Goal: Transaction & Acquisition: Download file/media

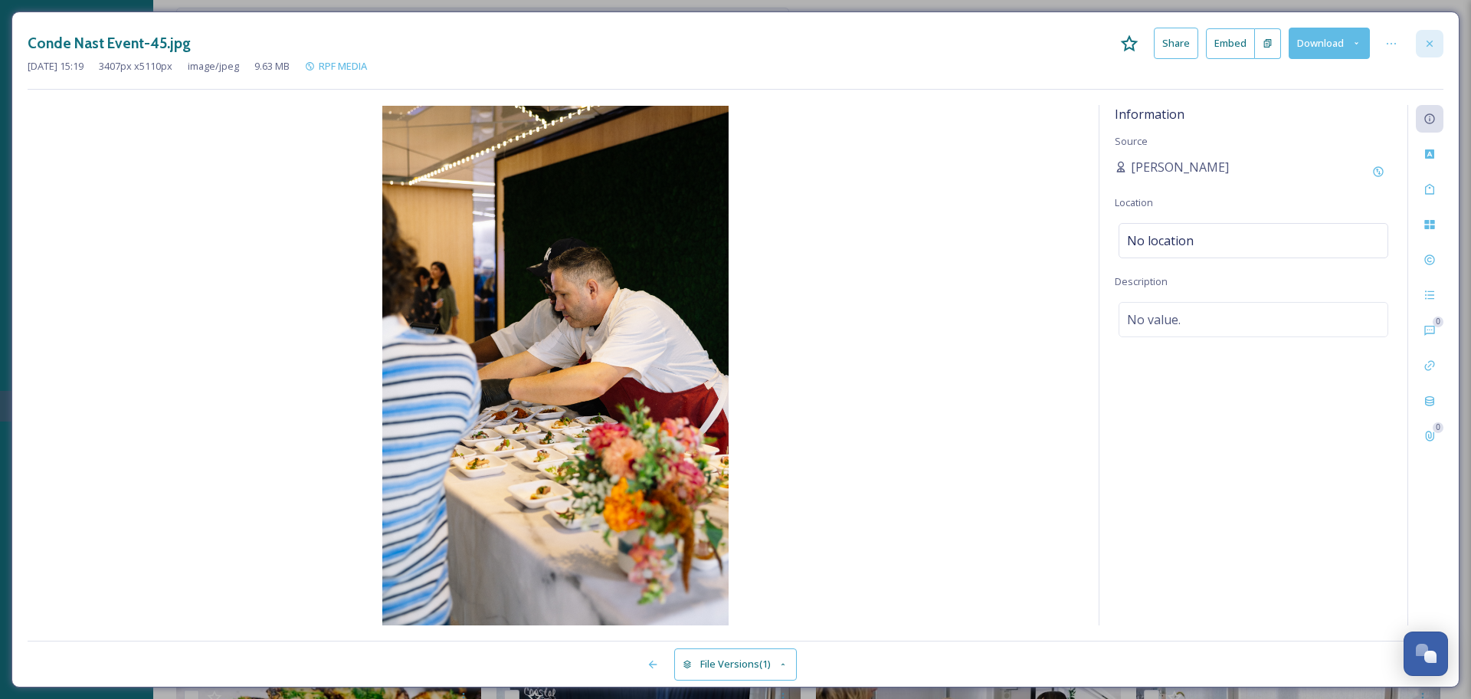
click at [1434, 40] on icon at bounding box center [1429, 44] width 12 height 12
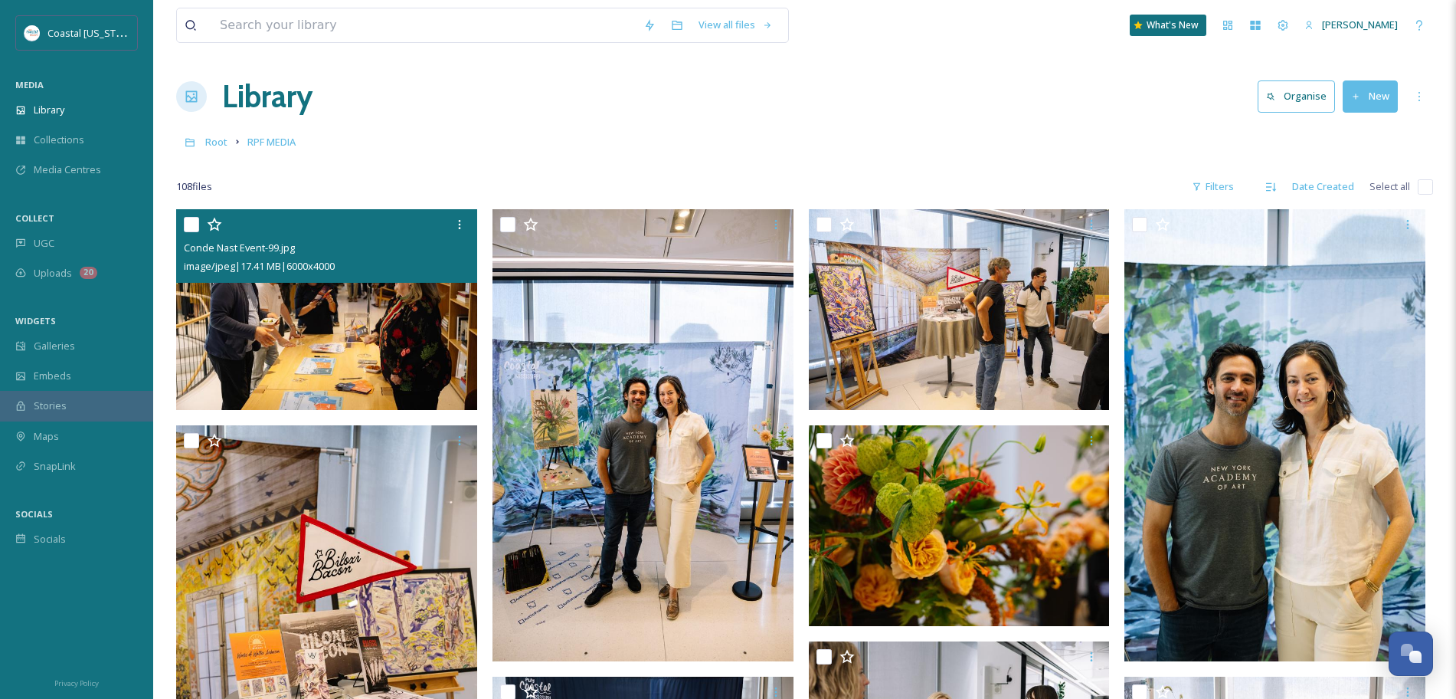
click at [933, 115] on div "Library Organise New" at bounding box center [804, 97] width 1257 height 46
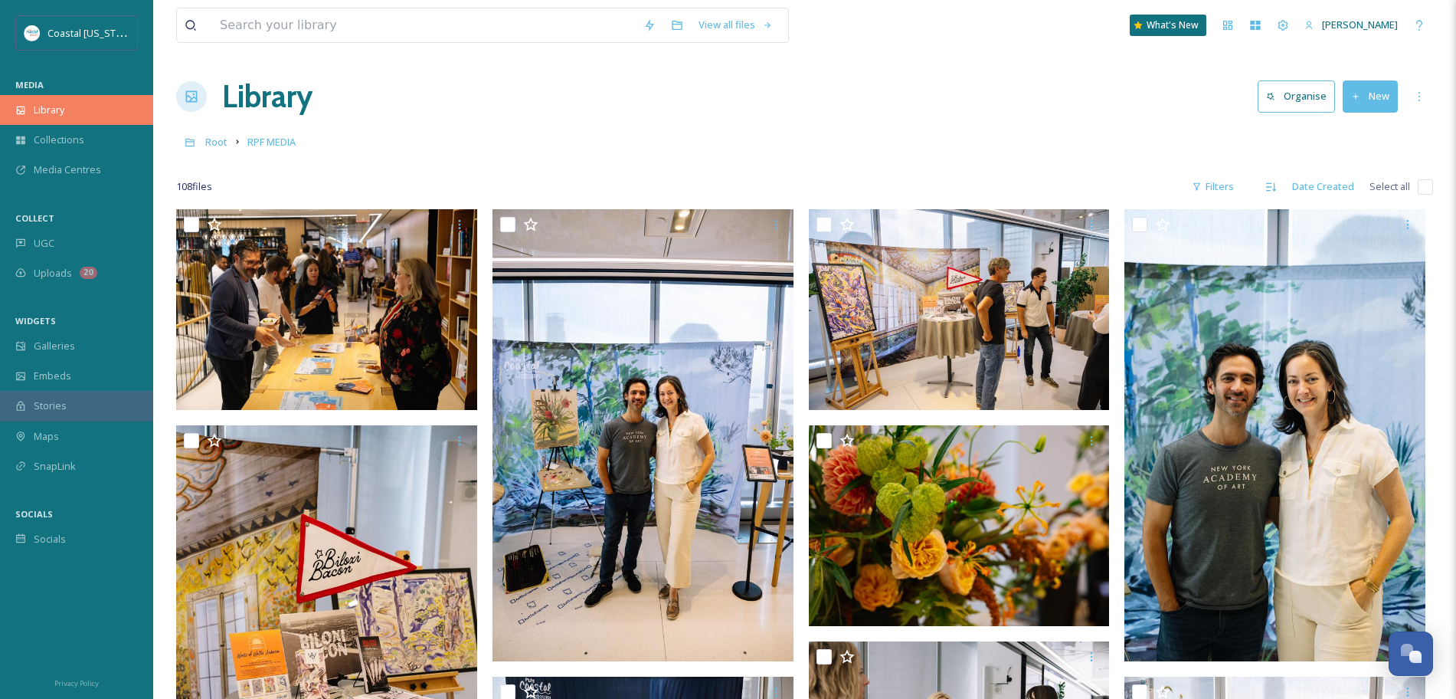
click at [69, 103] on div "Library" at bounding box center [76, 110] width 153 height 30
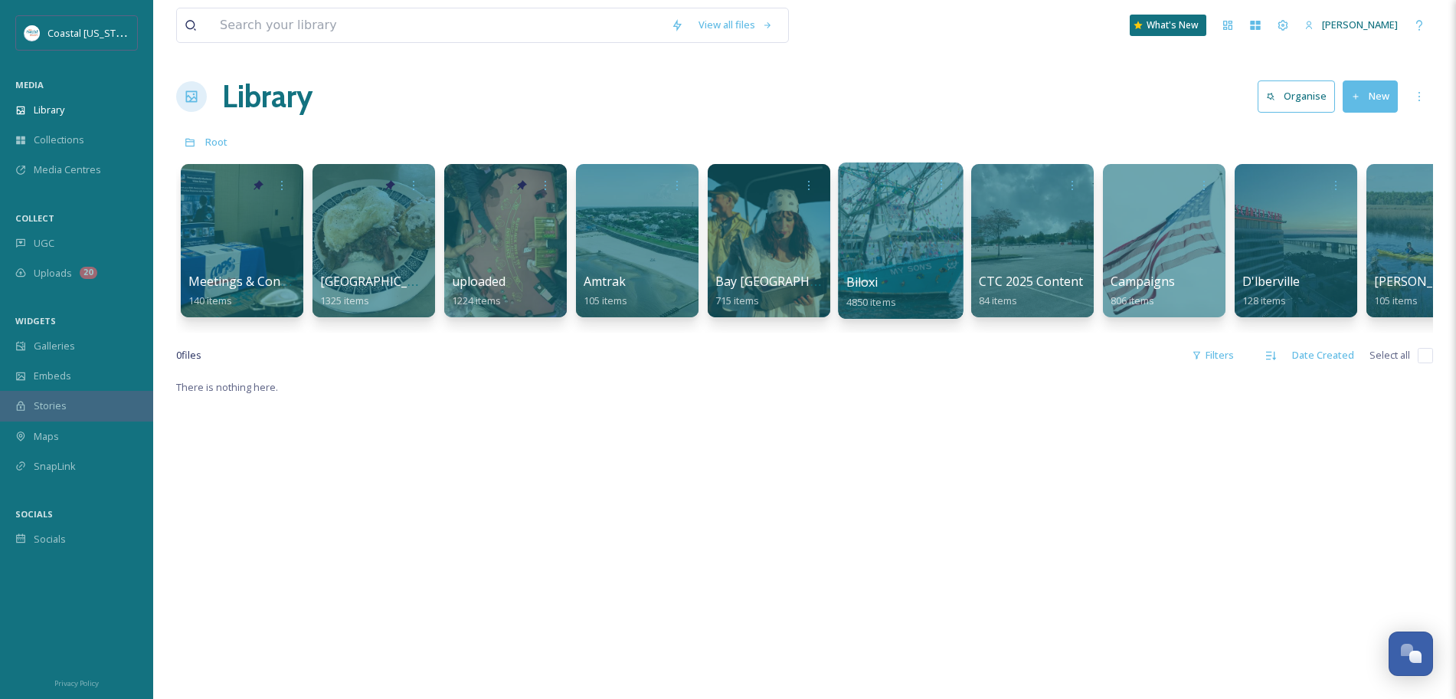
click at [888, 259] on div at bounding box center [900, 240] width 125 height 156
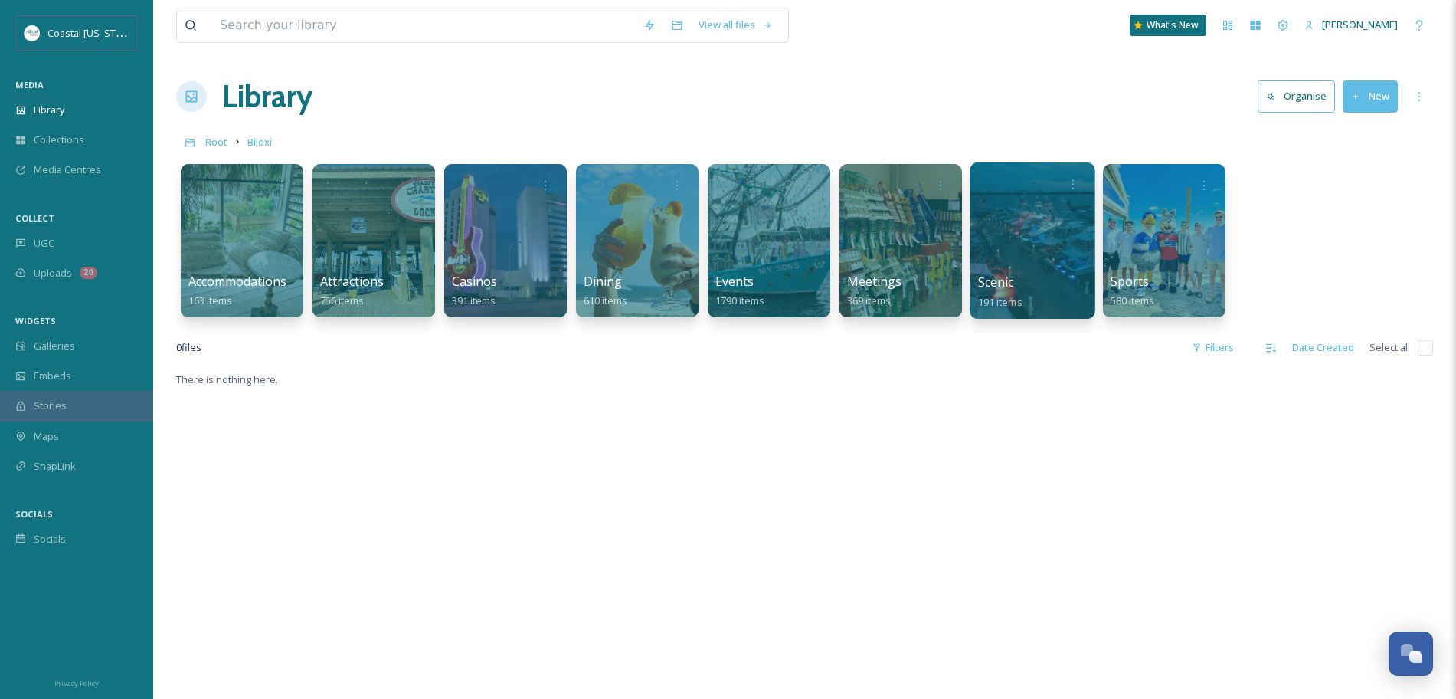
click at [1015, 260] on div at bounding box center [1032, 240] width 125 height 156
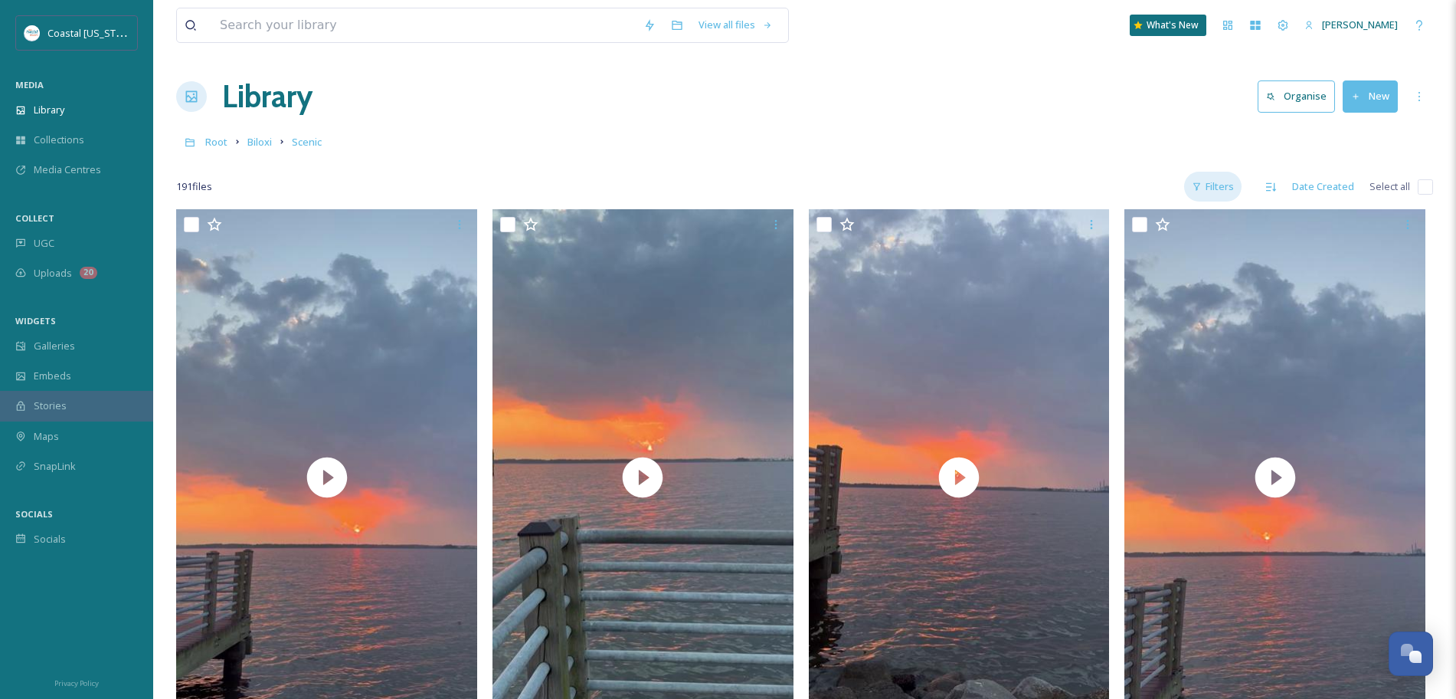
click at [1194, 182] on icon at bounding box center [1197, 187] width 10 height 10
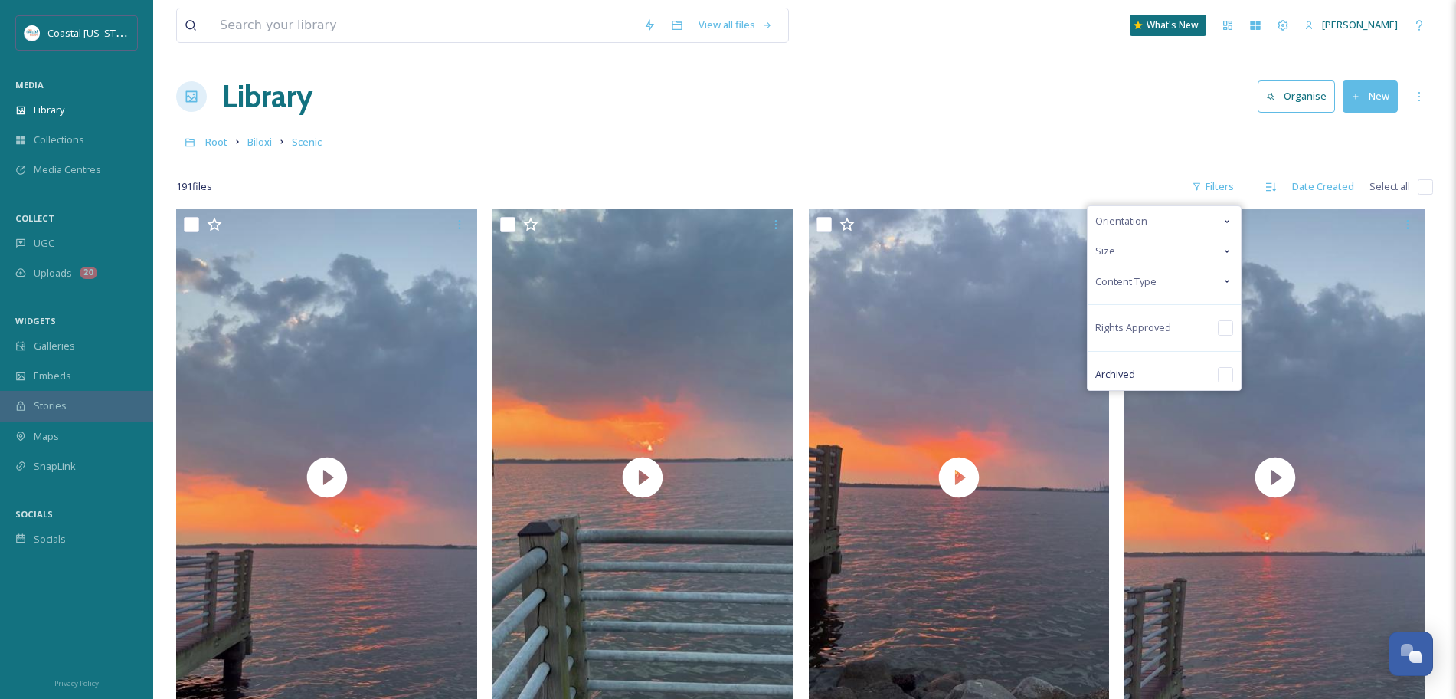
click at [1128, 274] on span "Content Type" at bounding box center [1125, 281] width 61 height 15
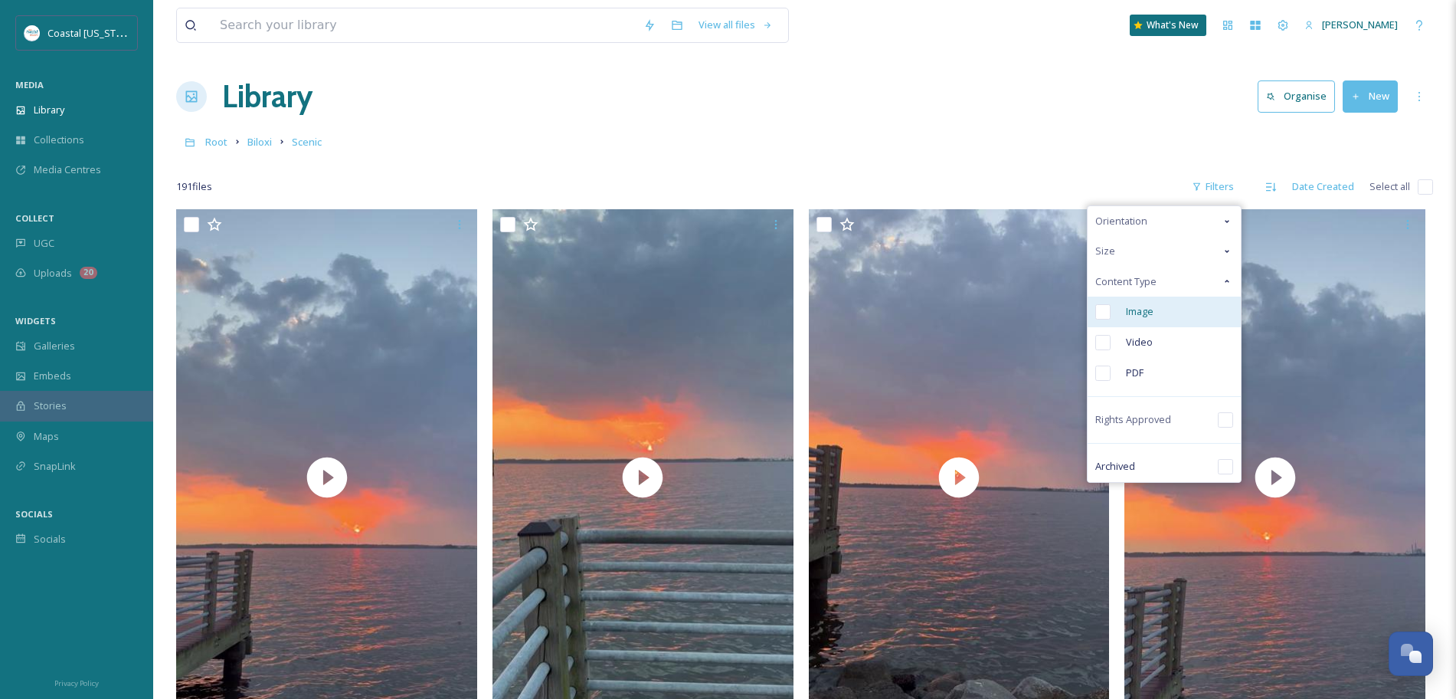
click at [1127, 313] on span "Image" at bounding box center [1140, 311] width 28 height 15
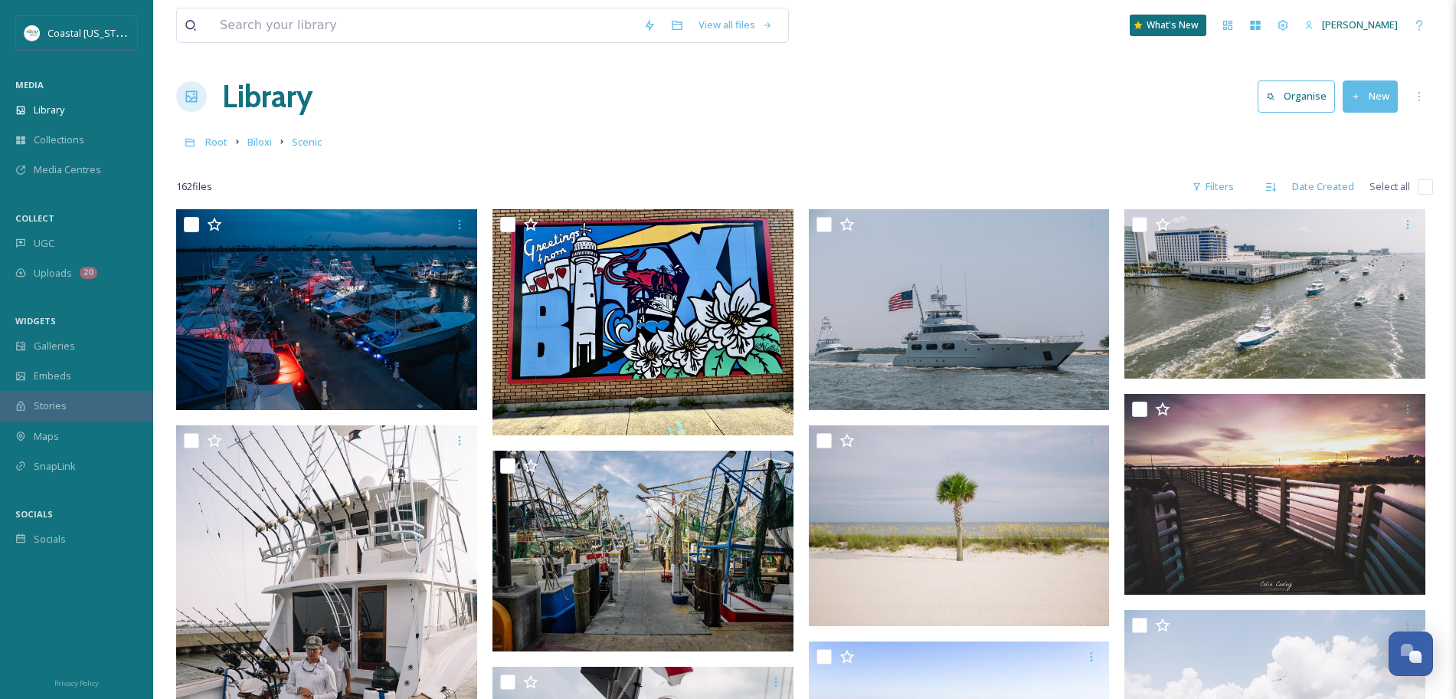
click at [1026, 118] on div "Library Organise New" at bounding box center [804, 97] width 1257 height 46
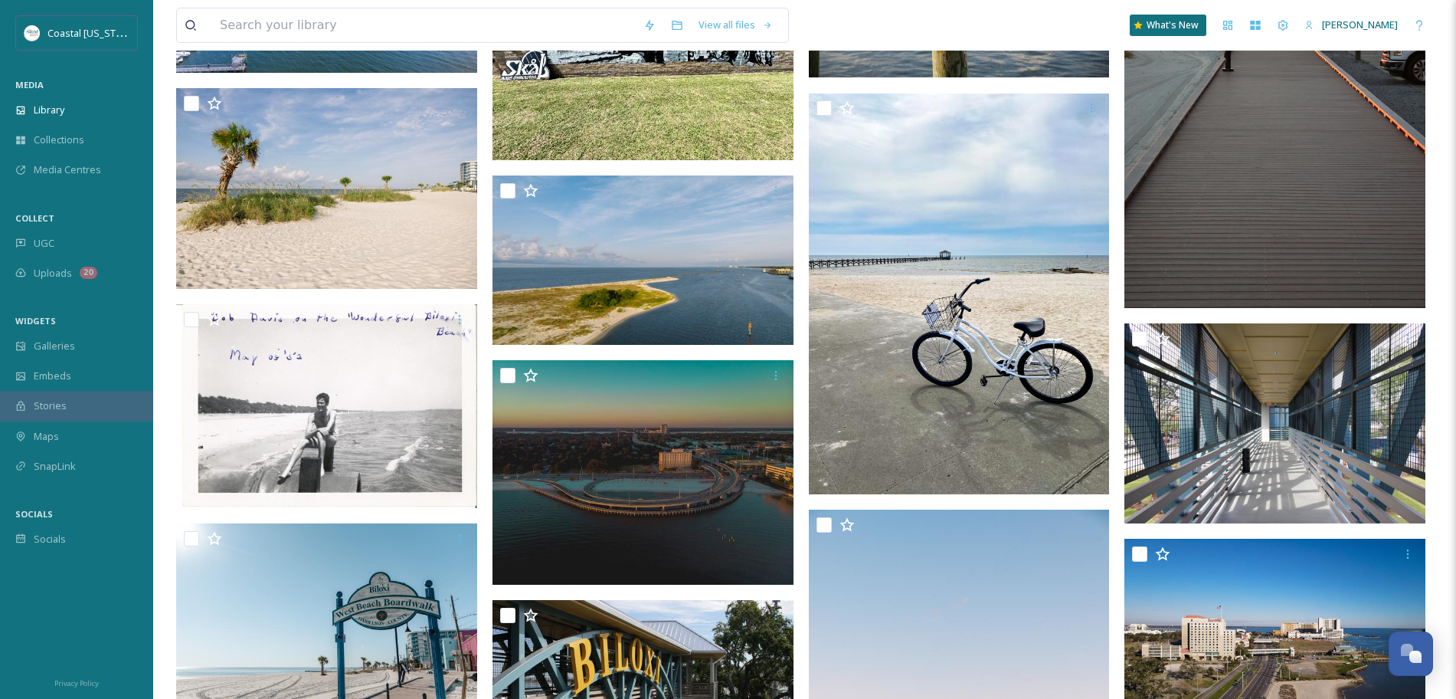
scroll to position [2750, 0]
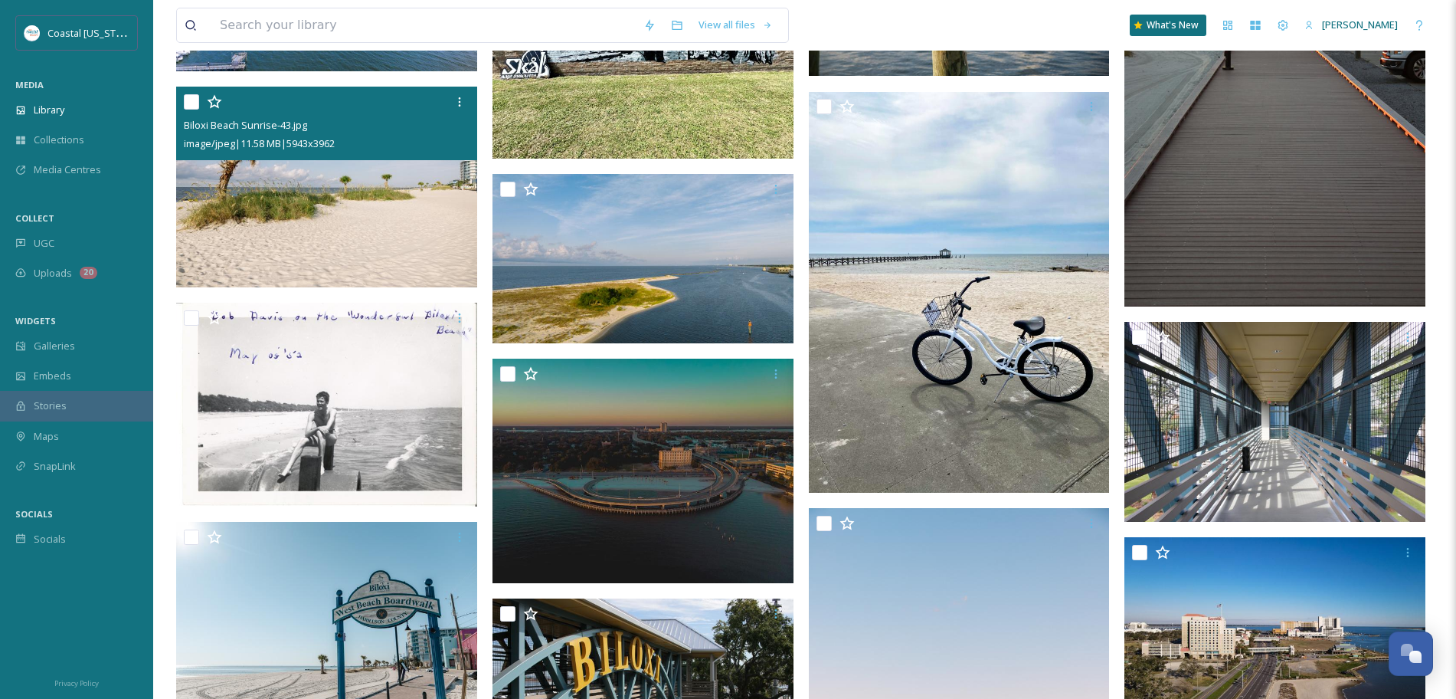
click at [352, 198] on img at bounding box center [326, 187] width 301 height 201
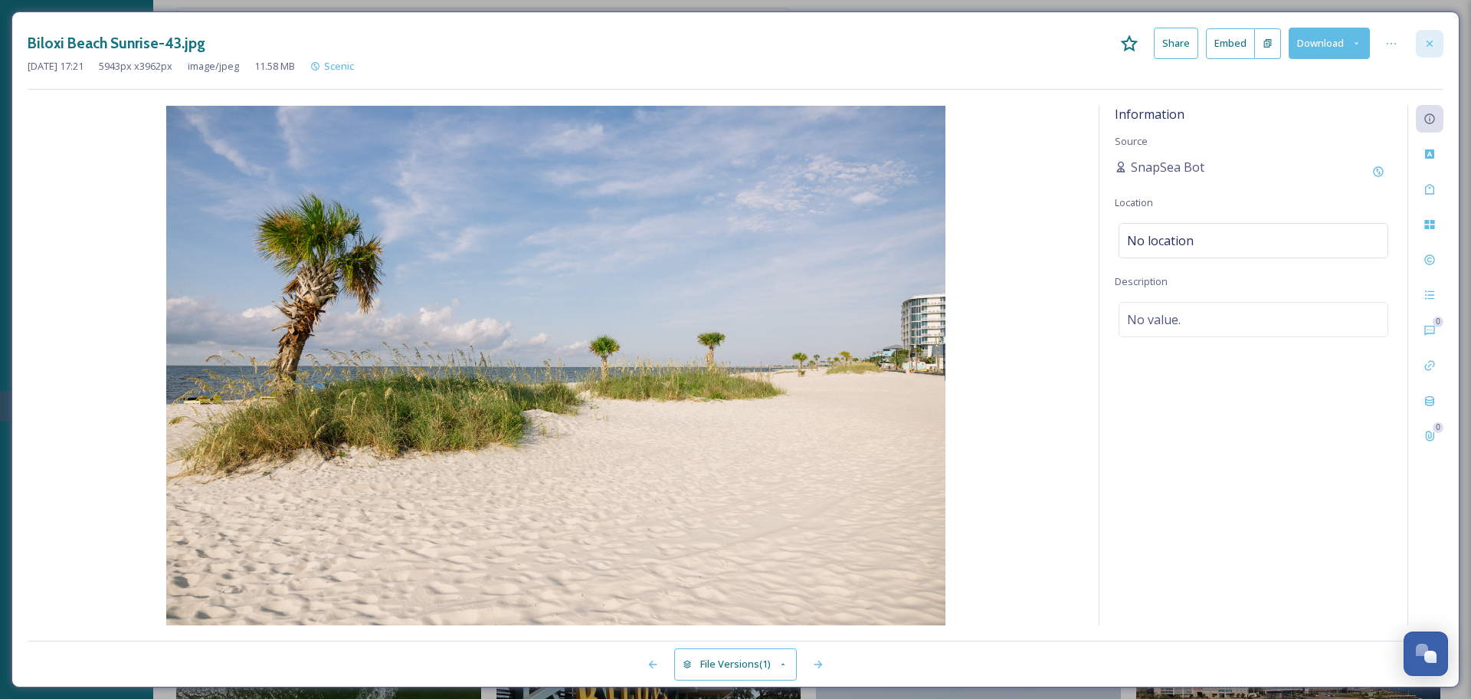
click at [1425, 41] on icon at bounding box center [1429, 44] width 12 height 12
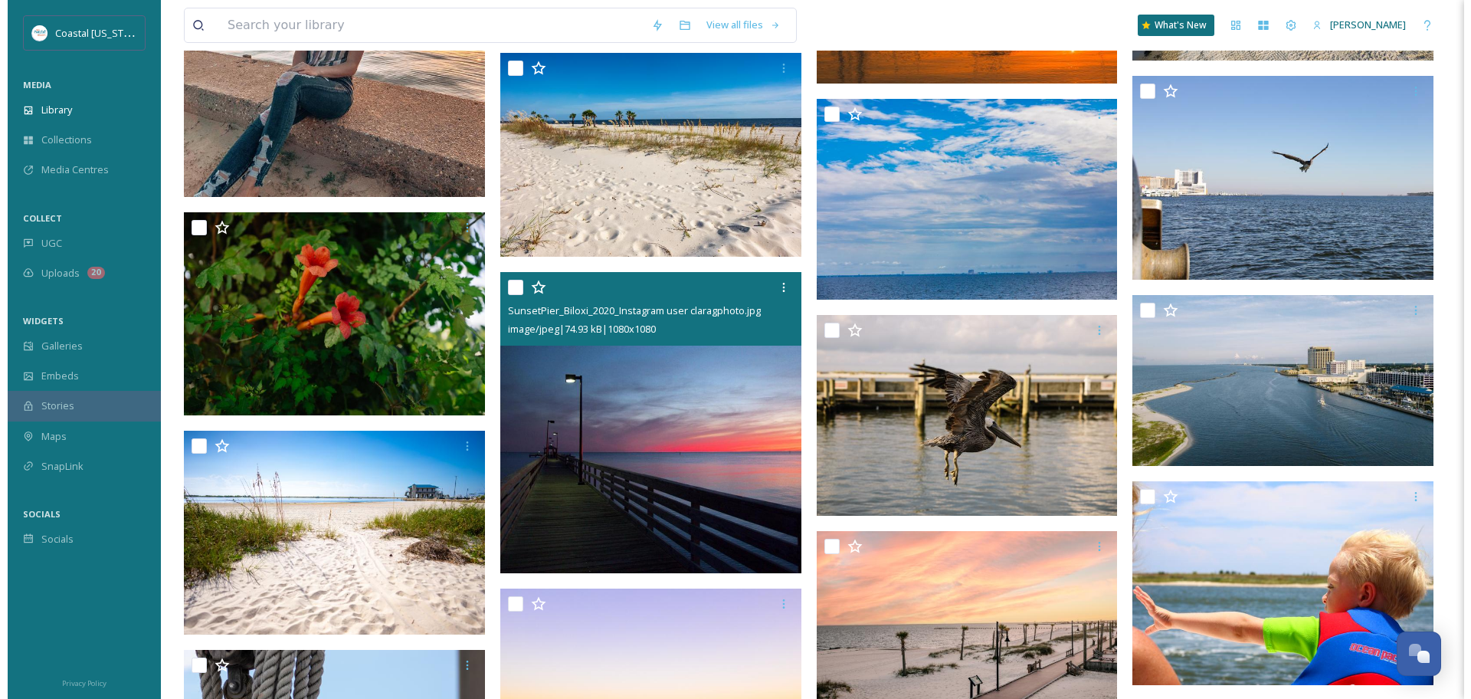
scroll to position [7594, 0]
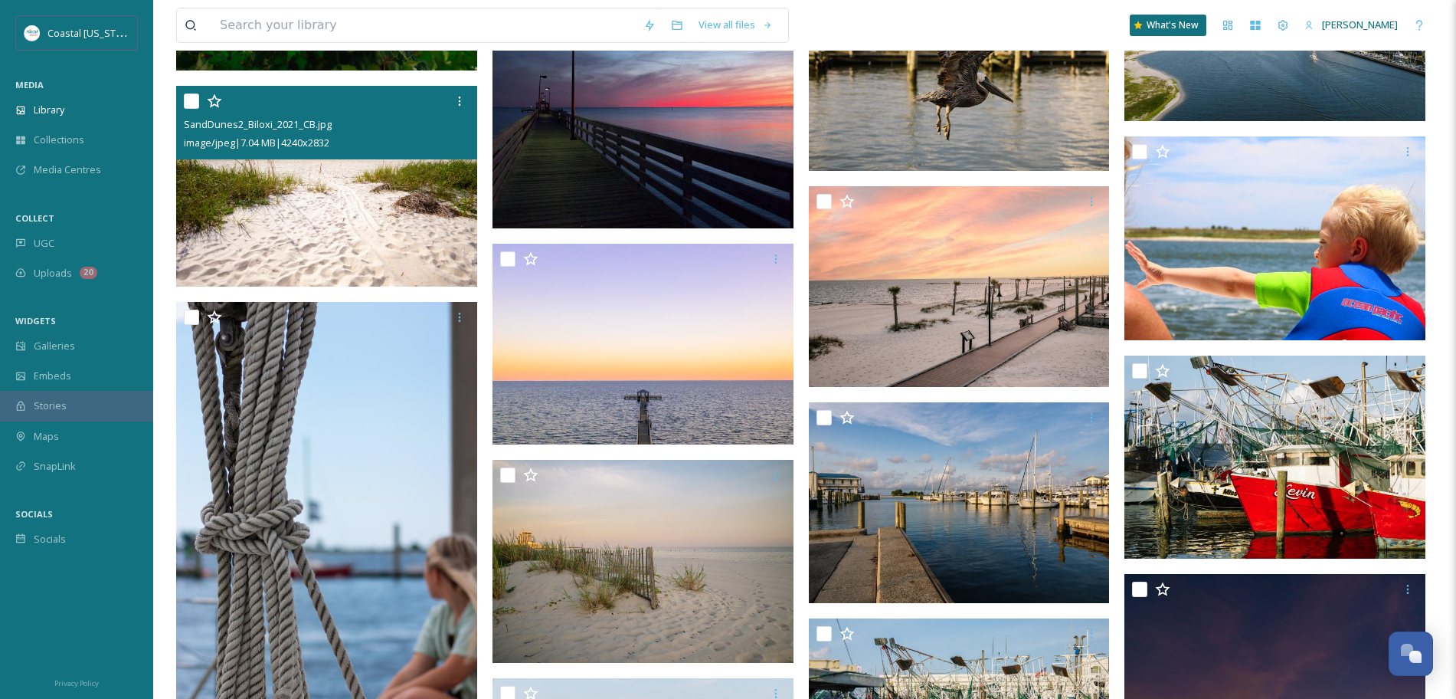
click at [381, 211] on img at bounding box center [326, 186] width 301 height 201
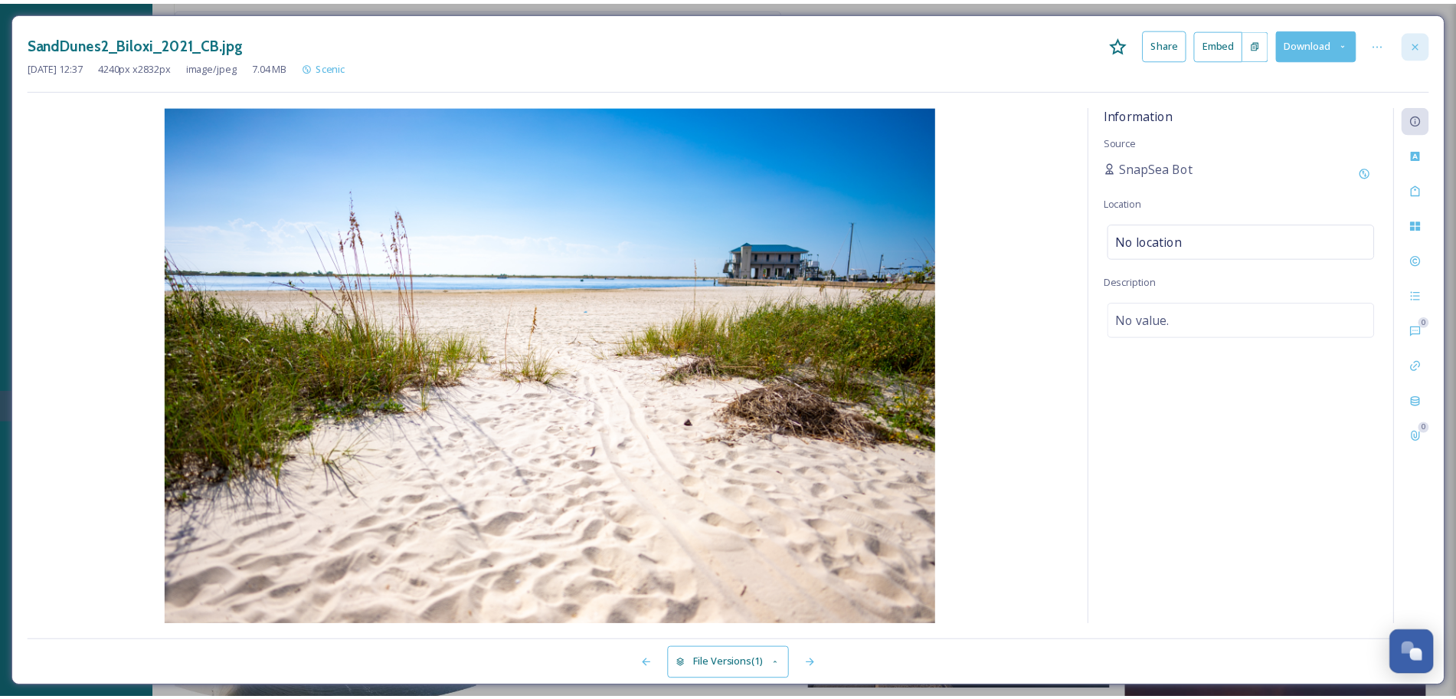
scroll to position [7597, 0]
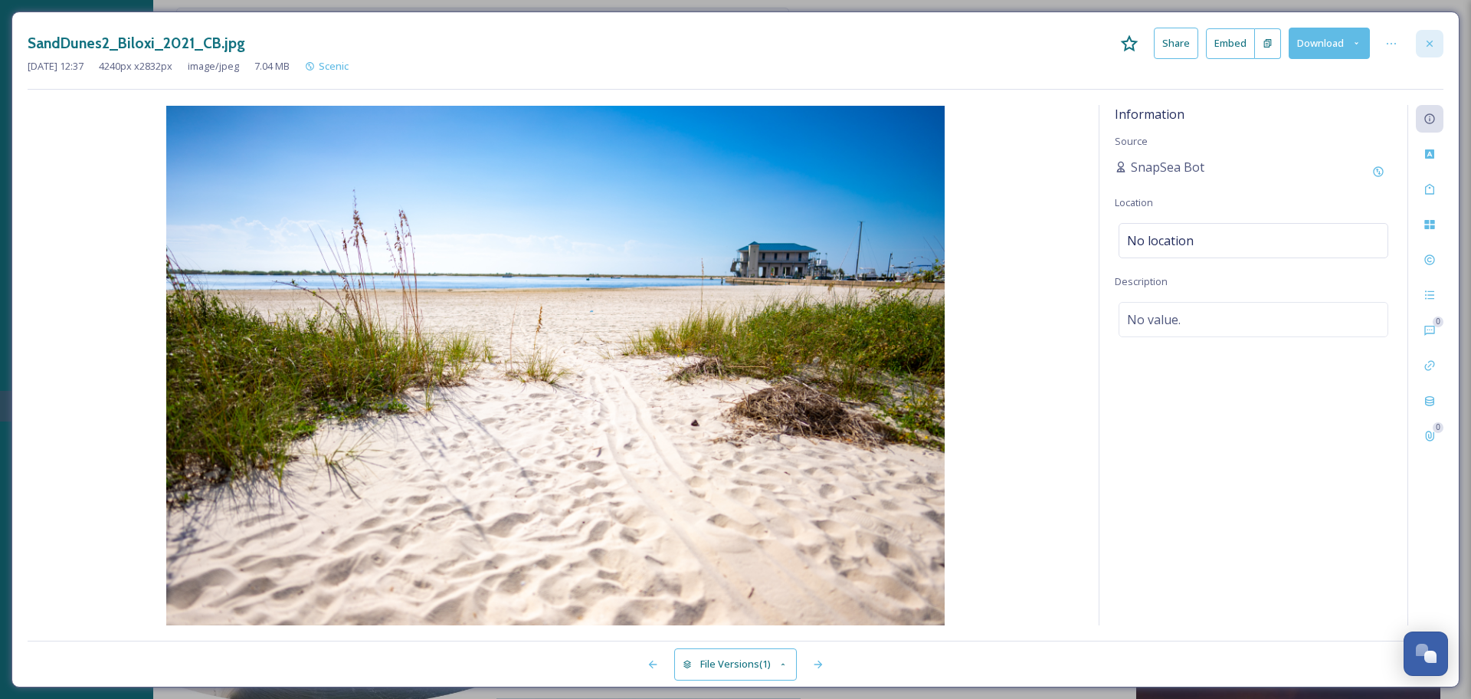
click at [1429, 44] on icon at bounding box center [1429, 43] width 6 height 6
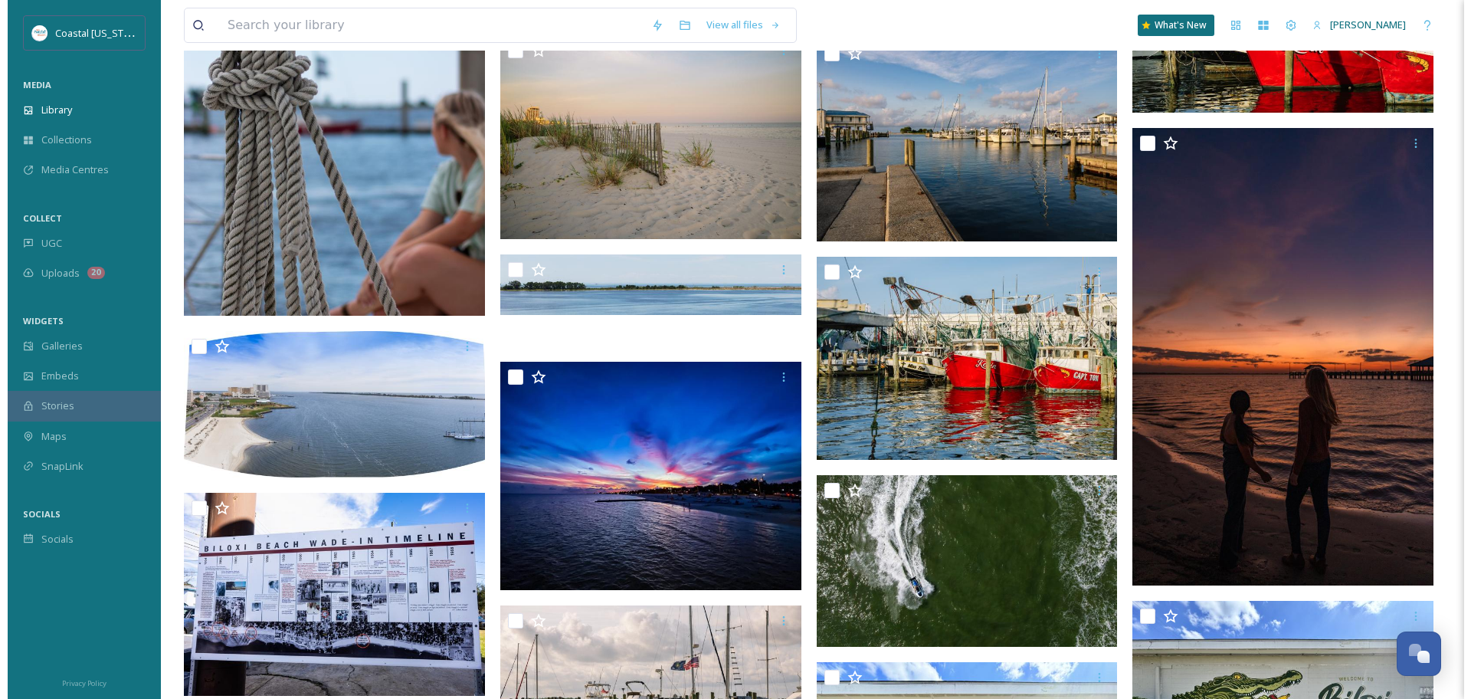
scroll to position [8042, 0]
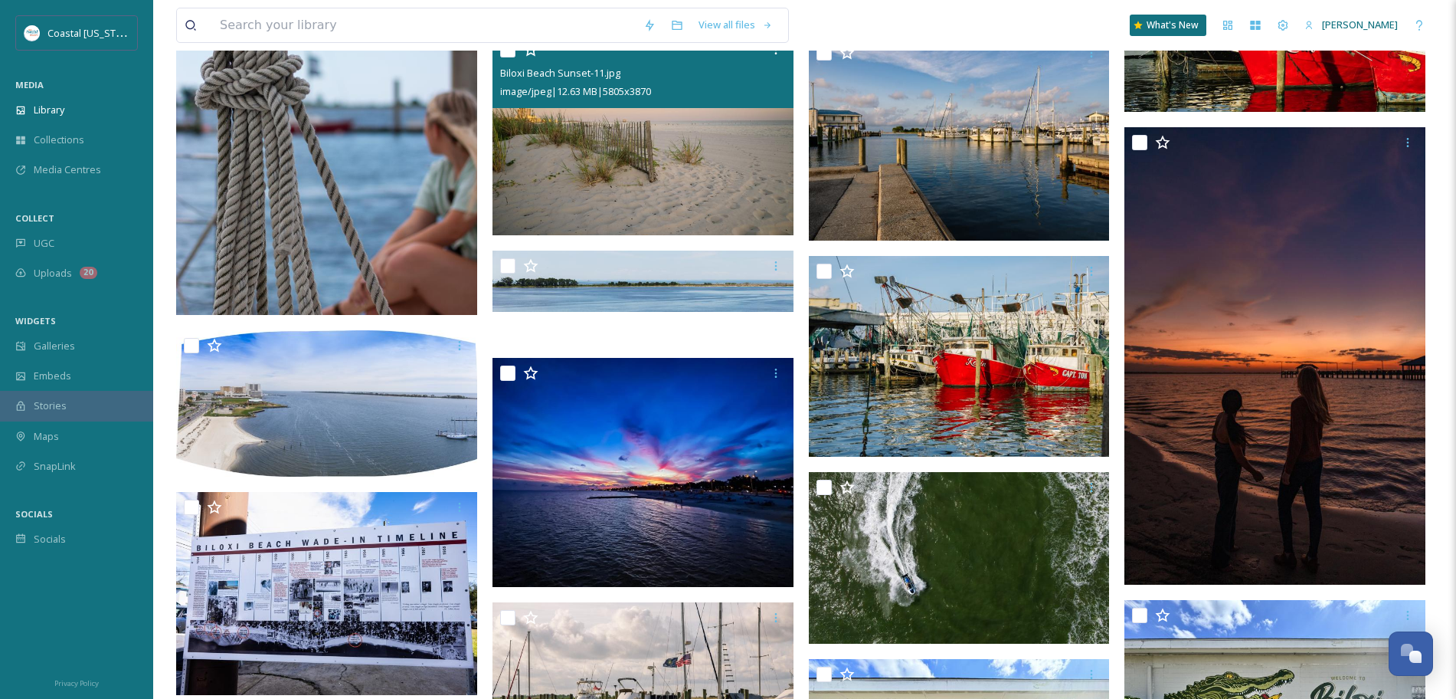
click at [699, 115] on img at bounding box center [643, 134] width 301 height 201
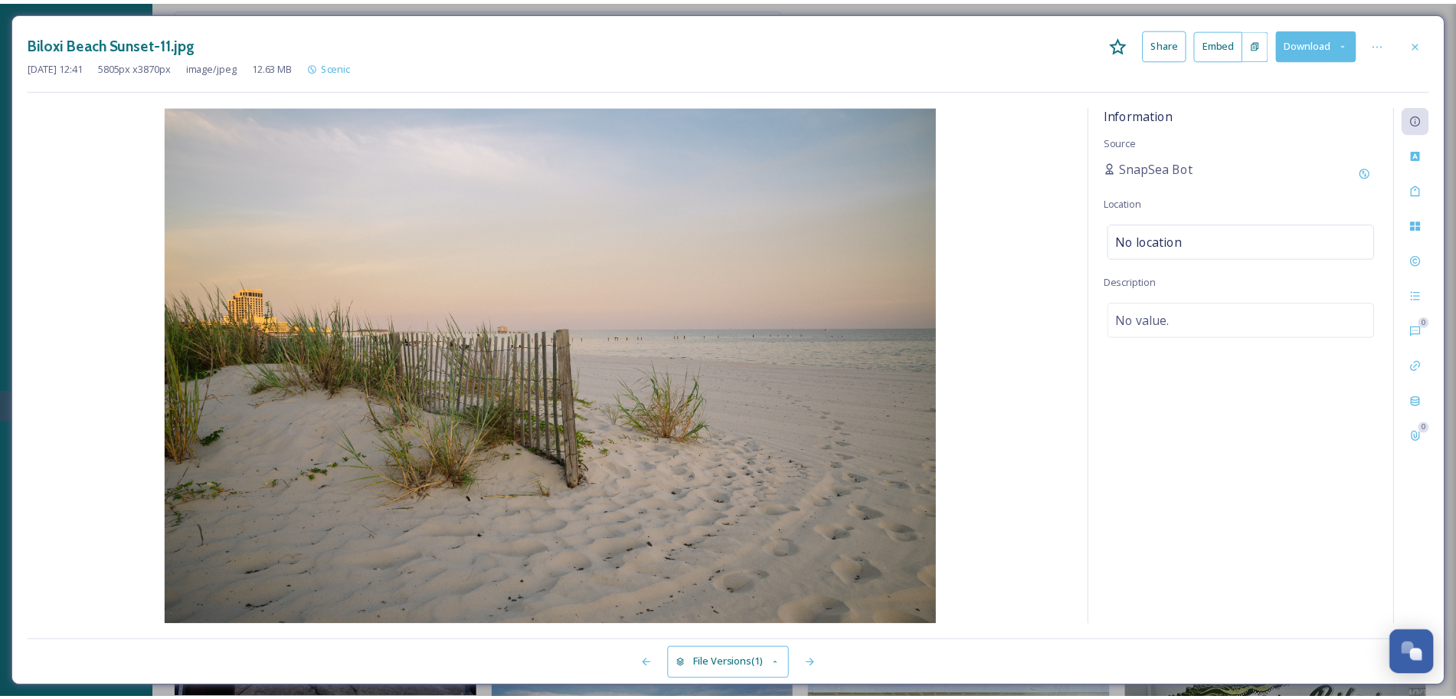
scroll to position [8044, 0]
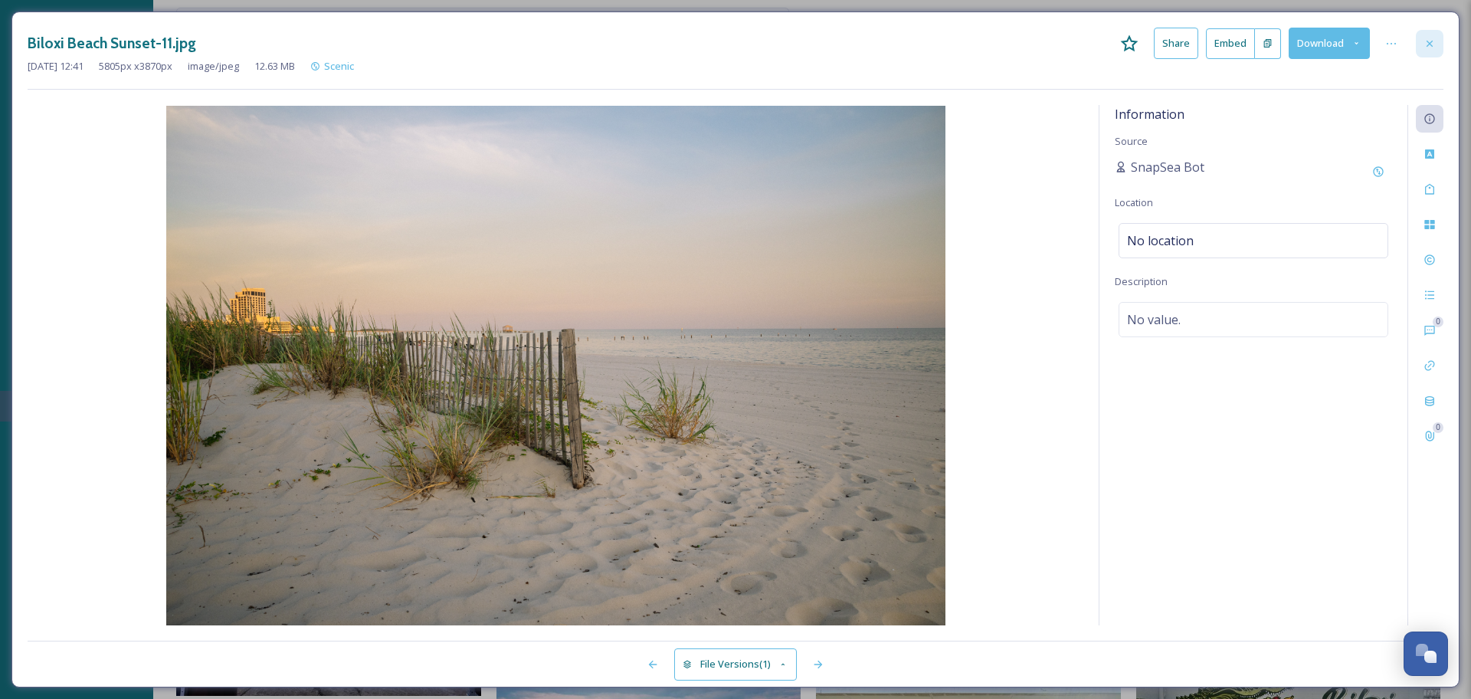
click at [1427, 44] on icon at bounding box center [1429, 44] width 12 height 12
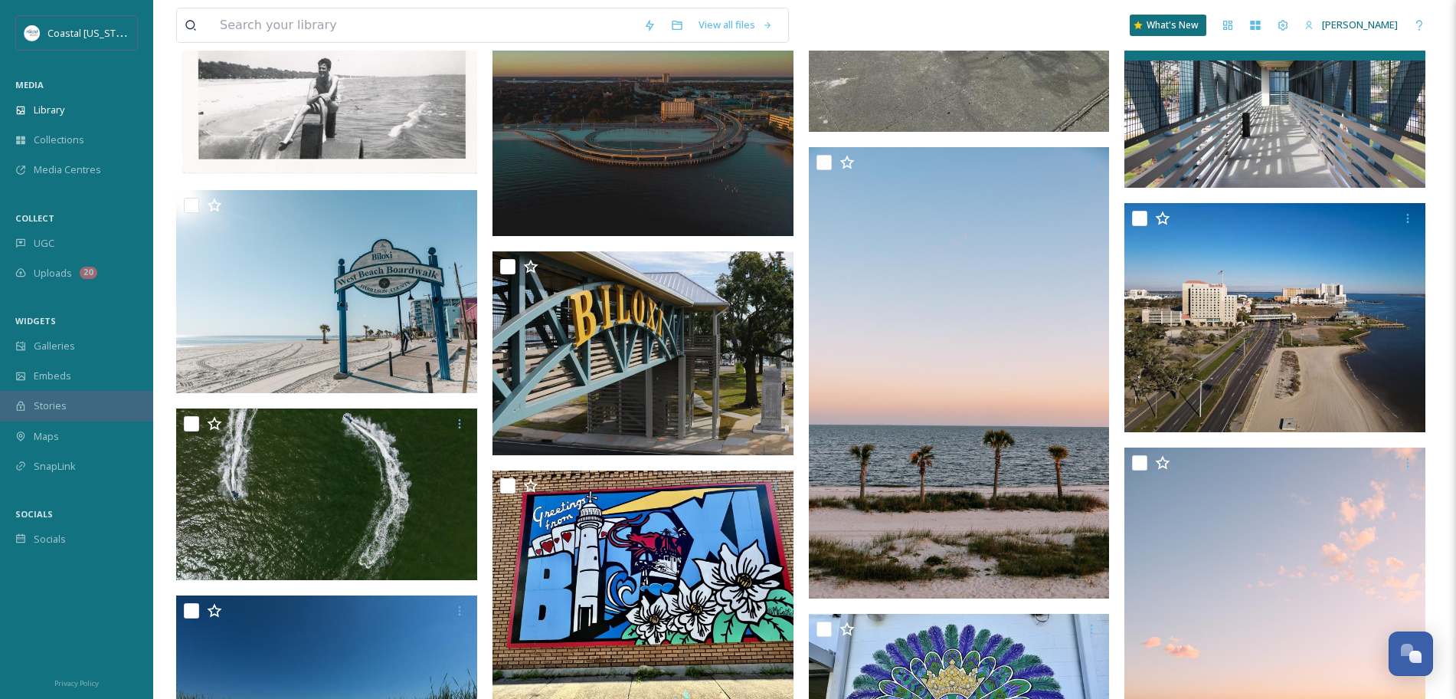
scroll to position [2933, 0]
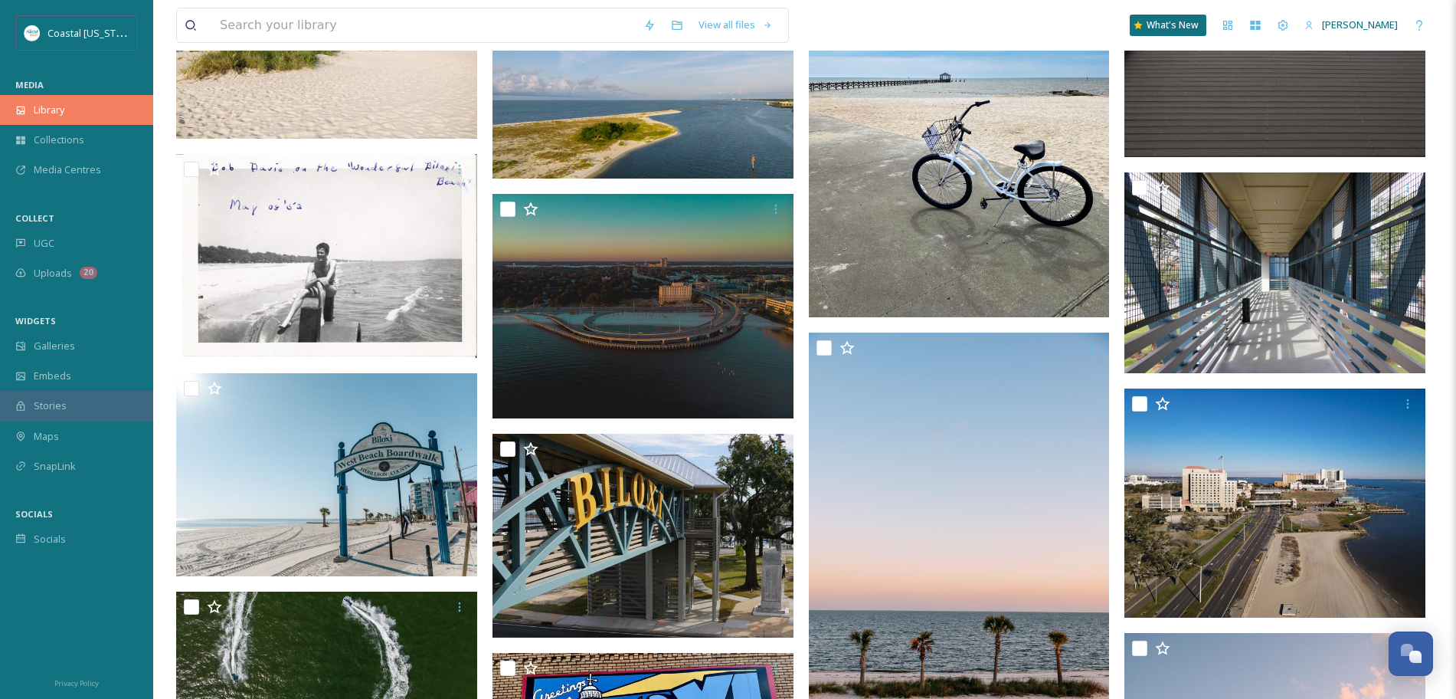
click at [58, 100] on div "Library" at bounding box center [76, 110] width 153 height 30
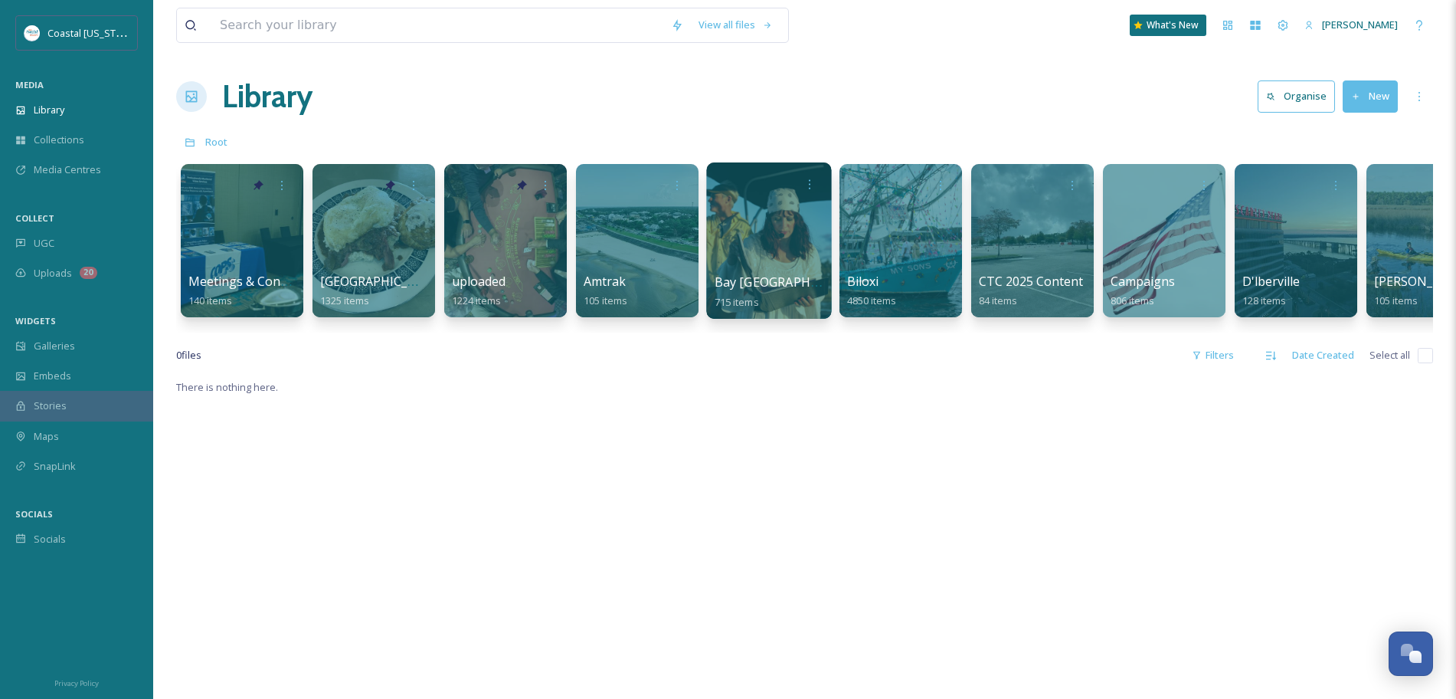
click at [781, 261] on div at bounding box center [768, 240] width 125 height 156
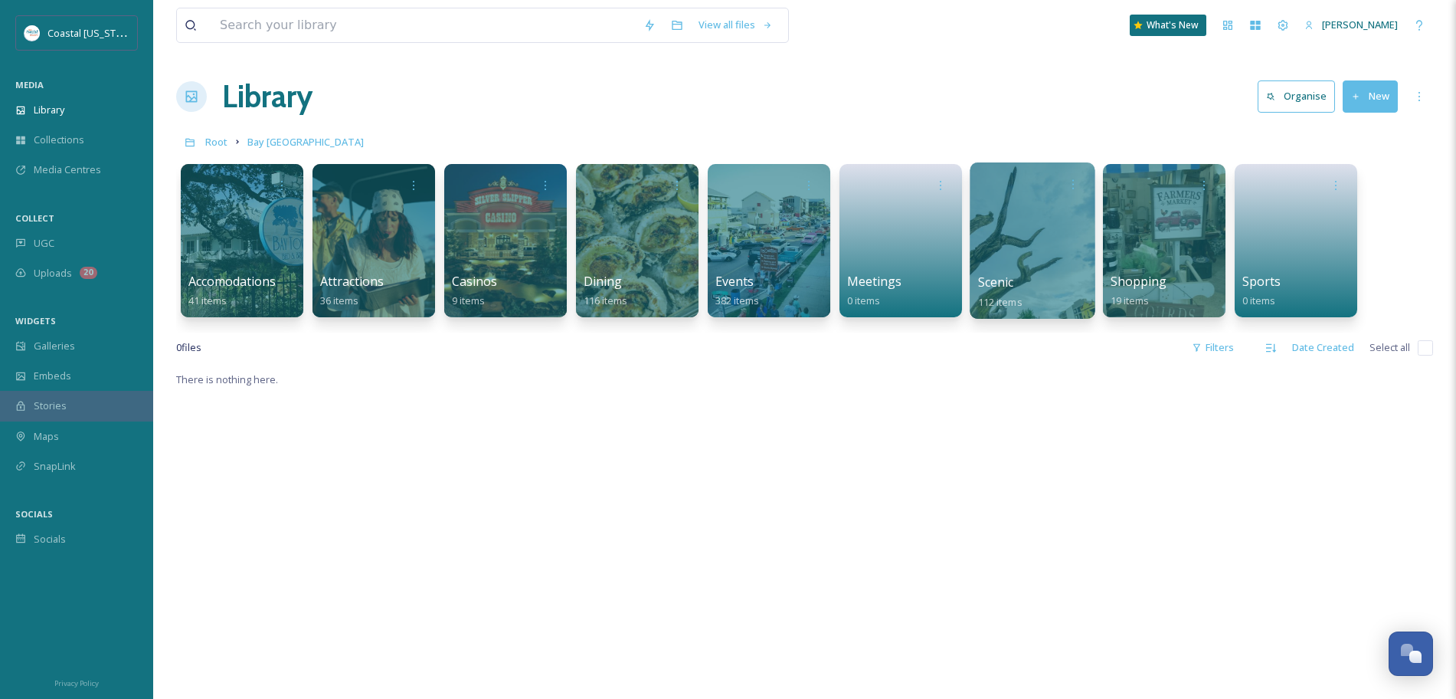
click at [1014, 280] on span "Scenic" at bounding box center [996, 281] width 36 height 17
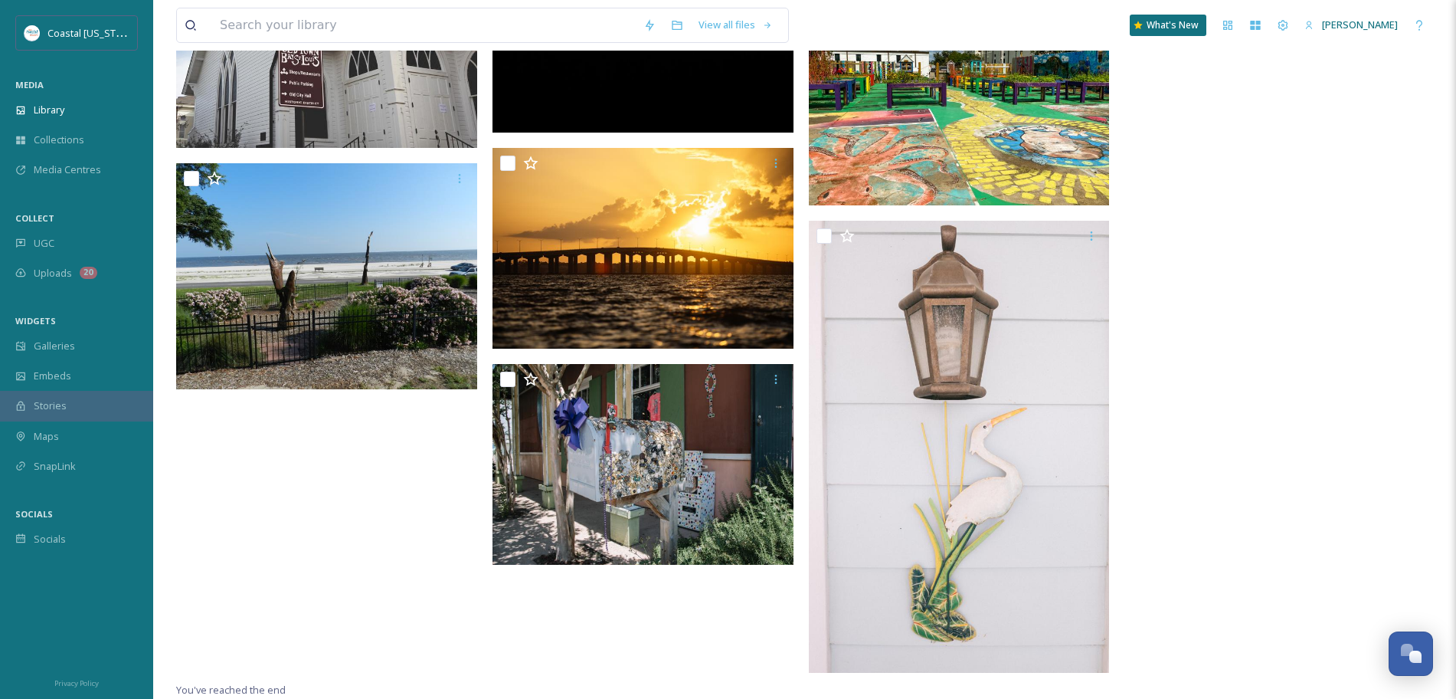
scroll to position [6999, 0]
click at [61, 122] on div "Library" at bounding box center [76, 110] width 153 height 30
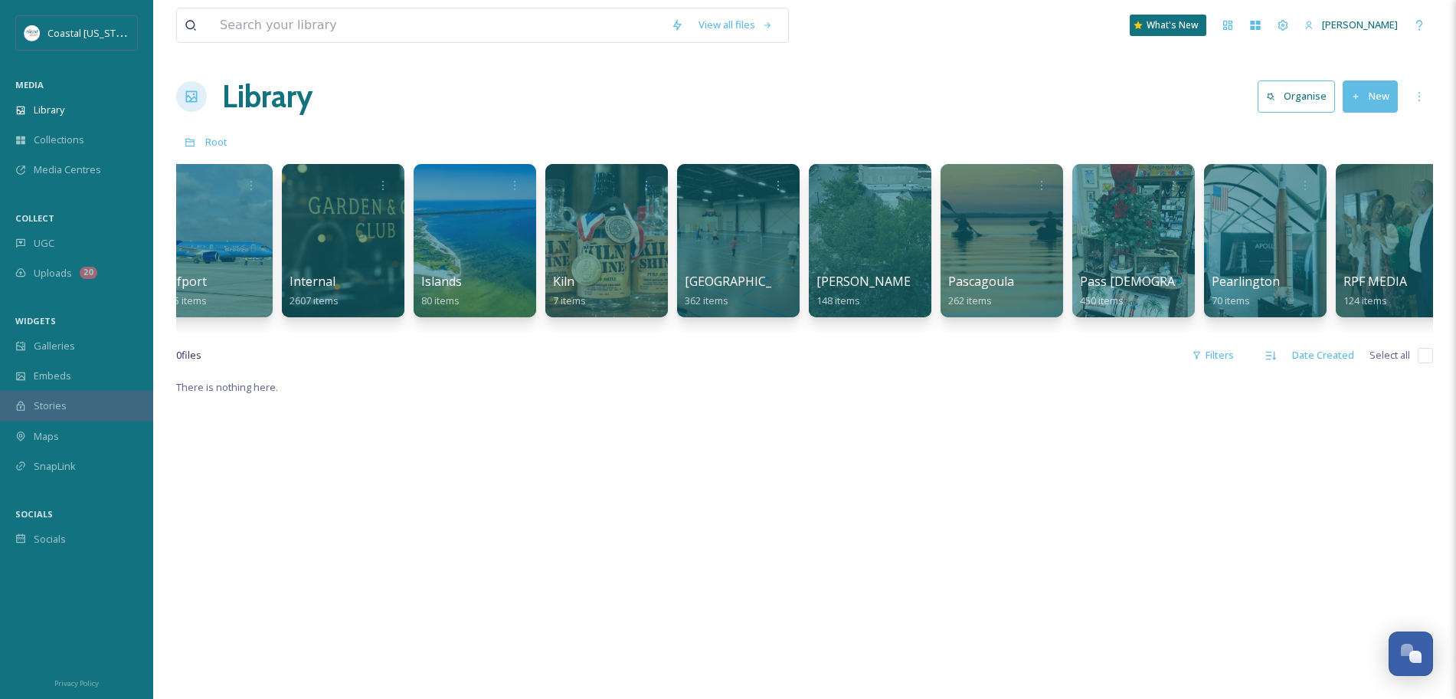
scroll to position [0, 1347]
click at [1082, 257] on div at bounding box center [1134, 240] width 125 height 156
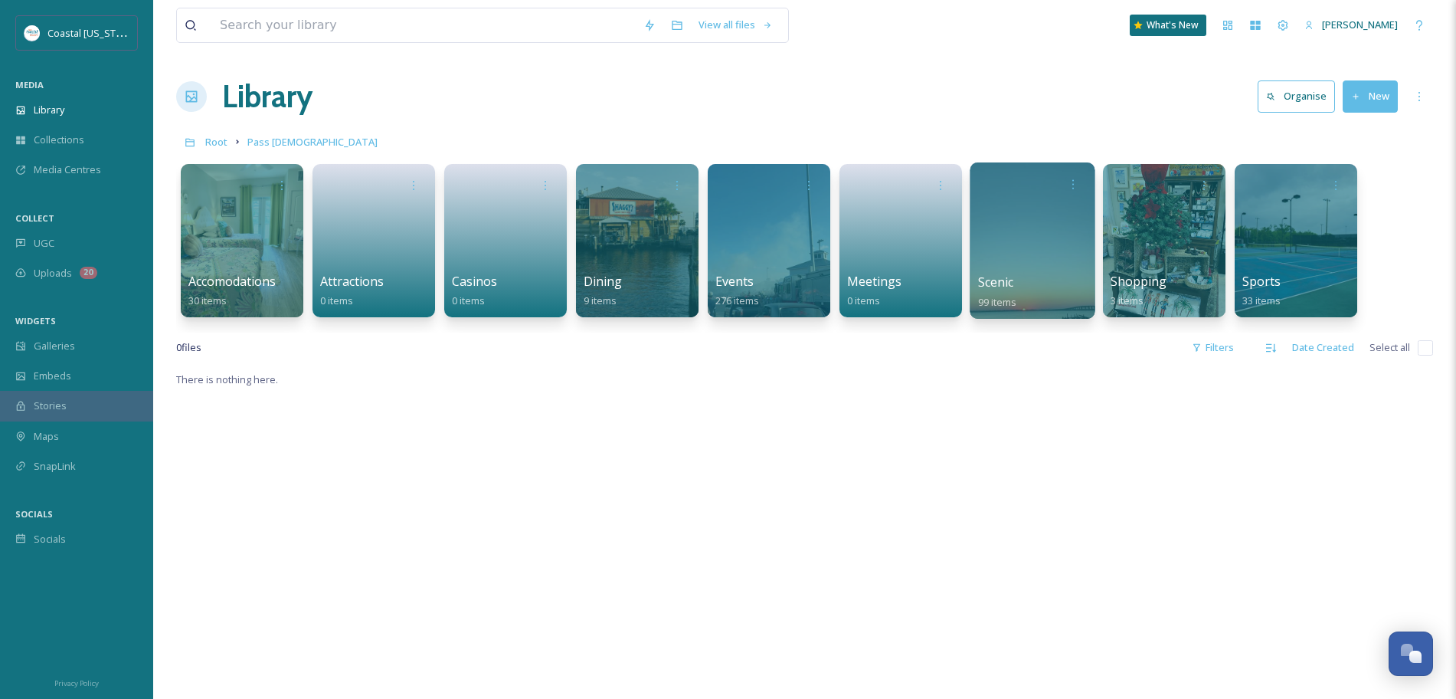
click at [980, 268] on div at bounding box center [1032, 240] width 125 height 156
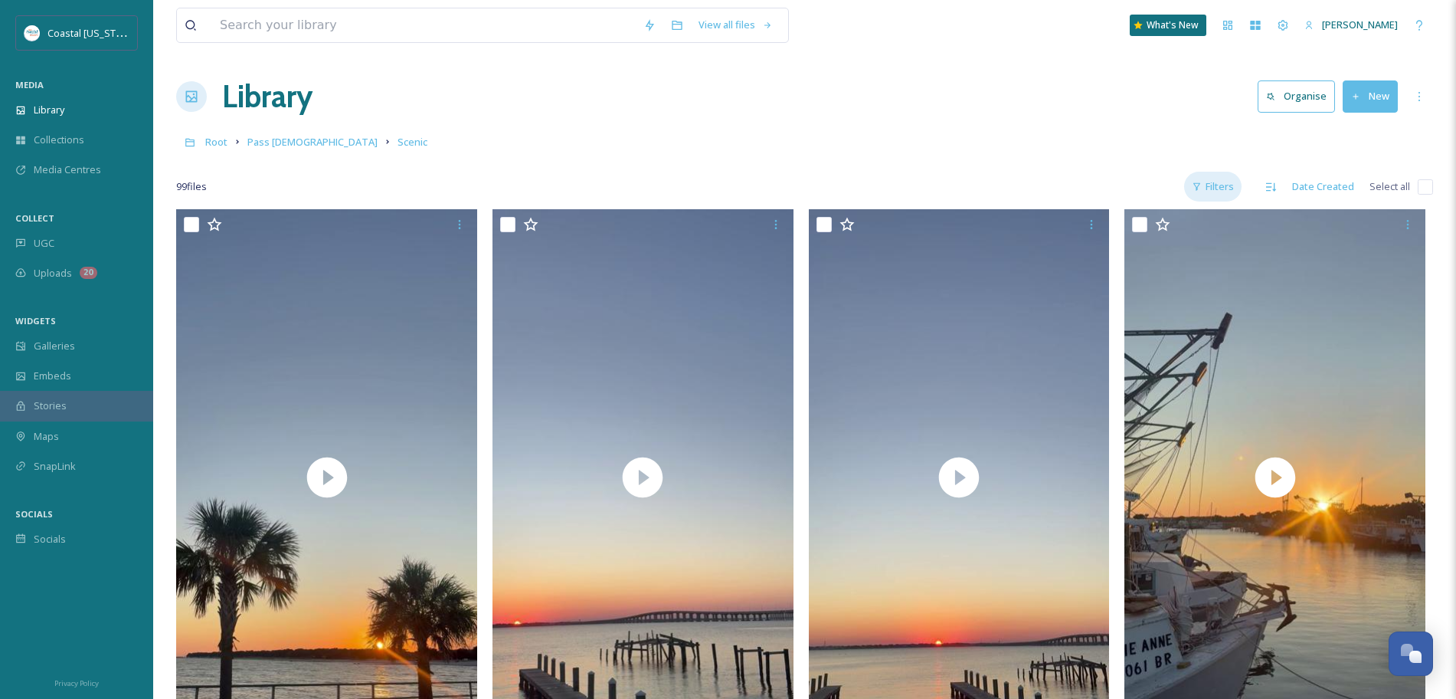
click at [1231, 188] on div "Filters" at bounding box center [1212, 187] width 57 height 30
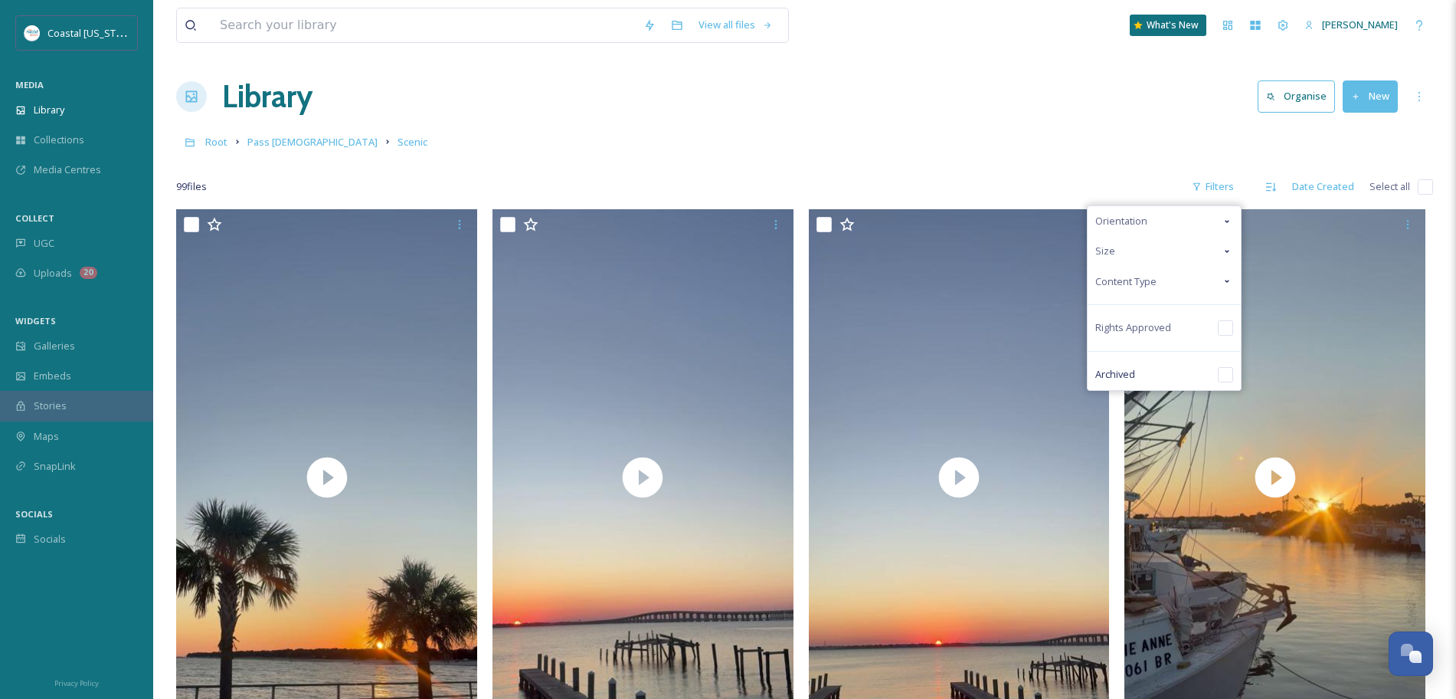
click at [1165, 273] on div "Content Type" at bounding box center [1164, 282] width 153 height 30
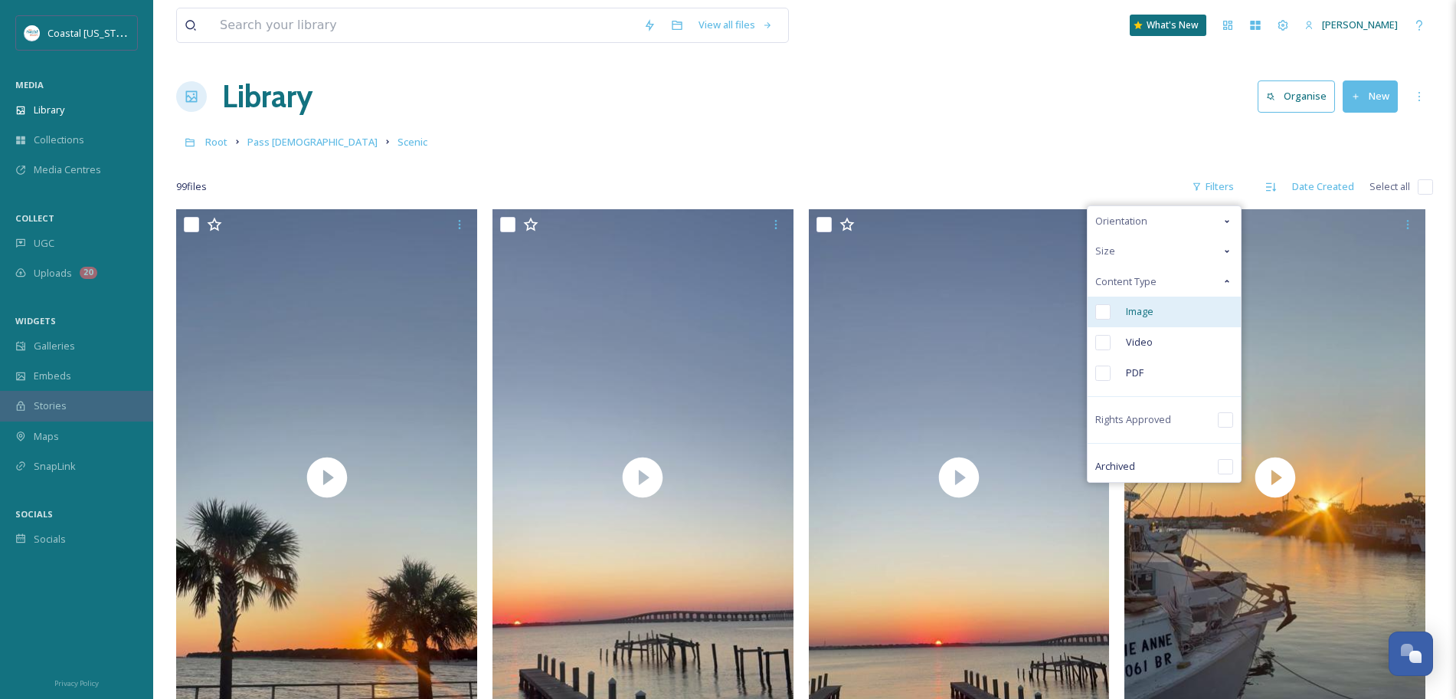
click at [1148, 303] on div "Image" at bounding box center [1164, 311] width 153 height 31
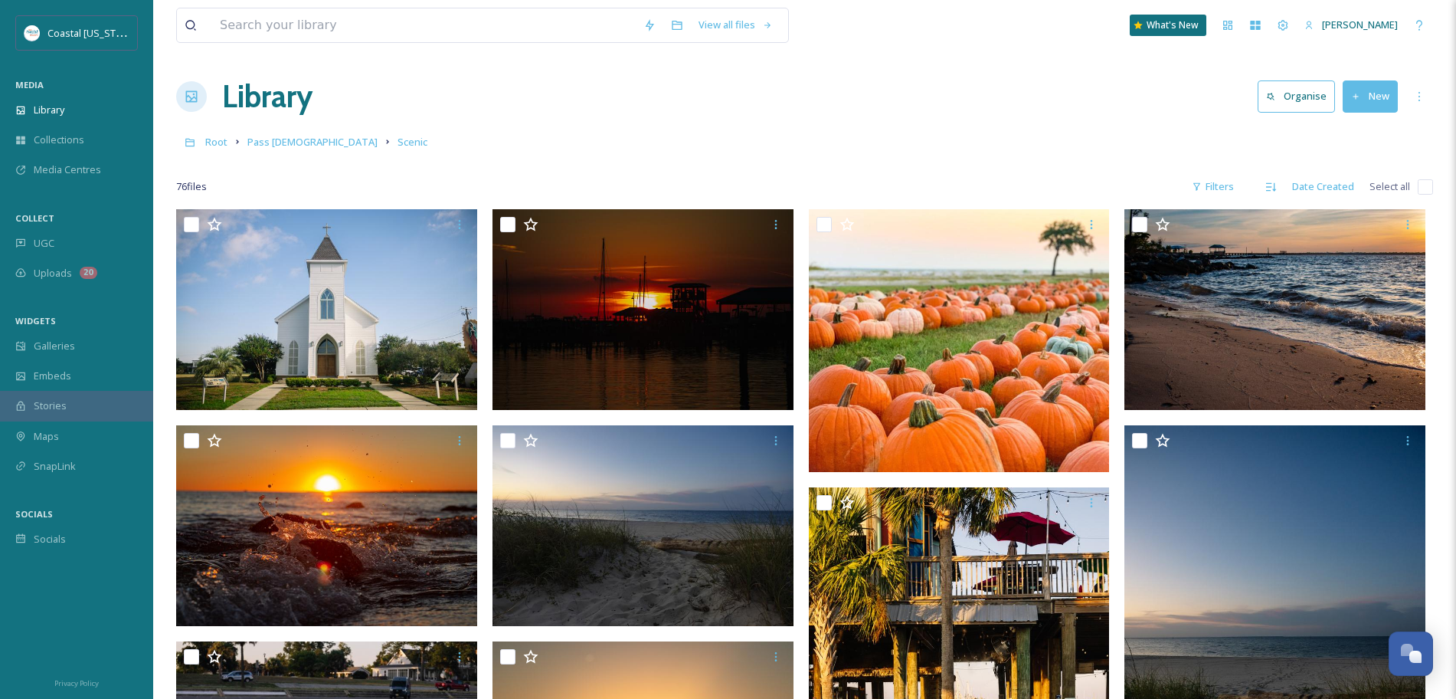
click at [1095, 136] on div "Root Pass Christian Scenic" at bounding box center [804, 141] width 1257 height 29
click at [306, 140] on span "Pass [DEMOGRAPHIC_DATA]" at bounding box center [312, 142] width 130 height 14
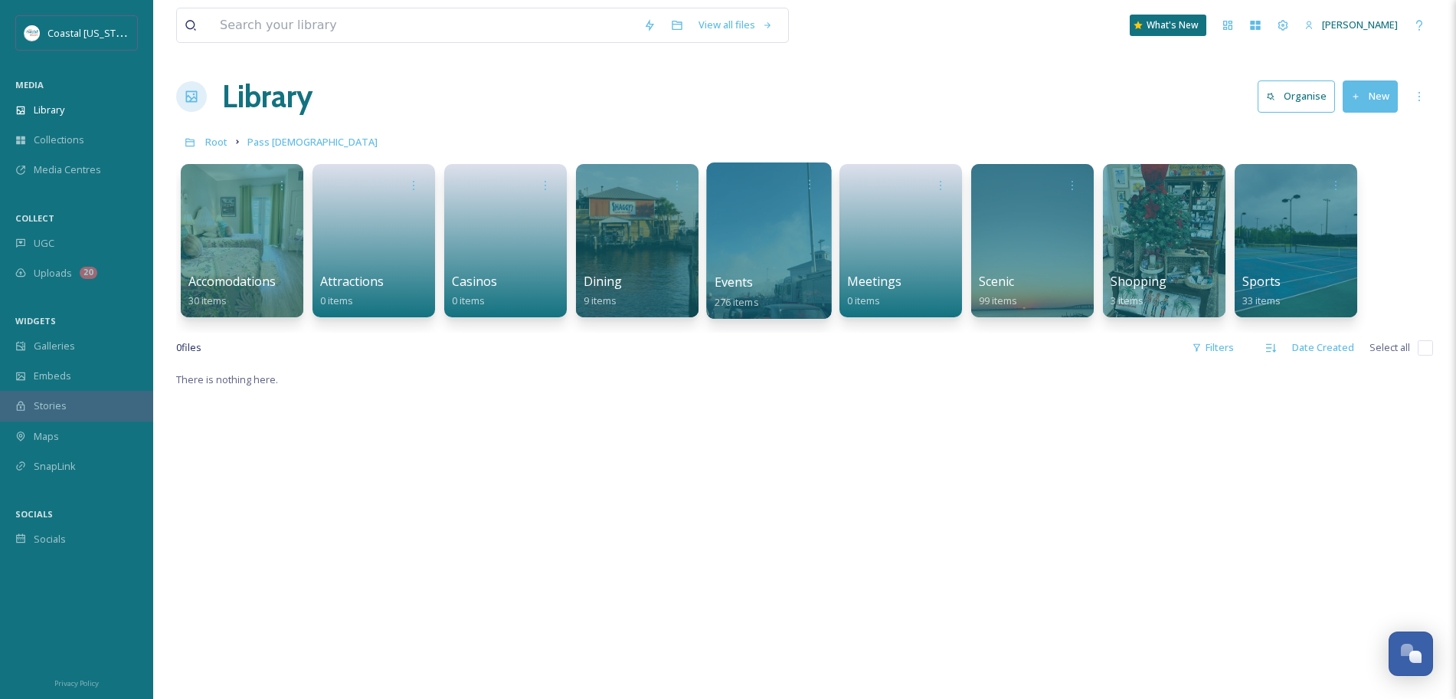
click at [735, 246] on div at bounding box center [768, 240] width 125 height 156
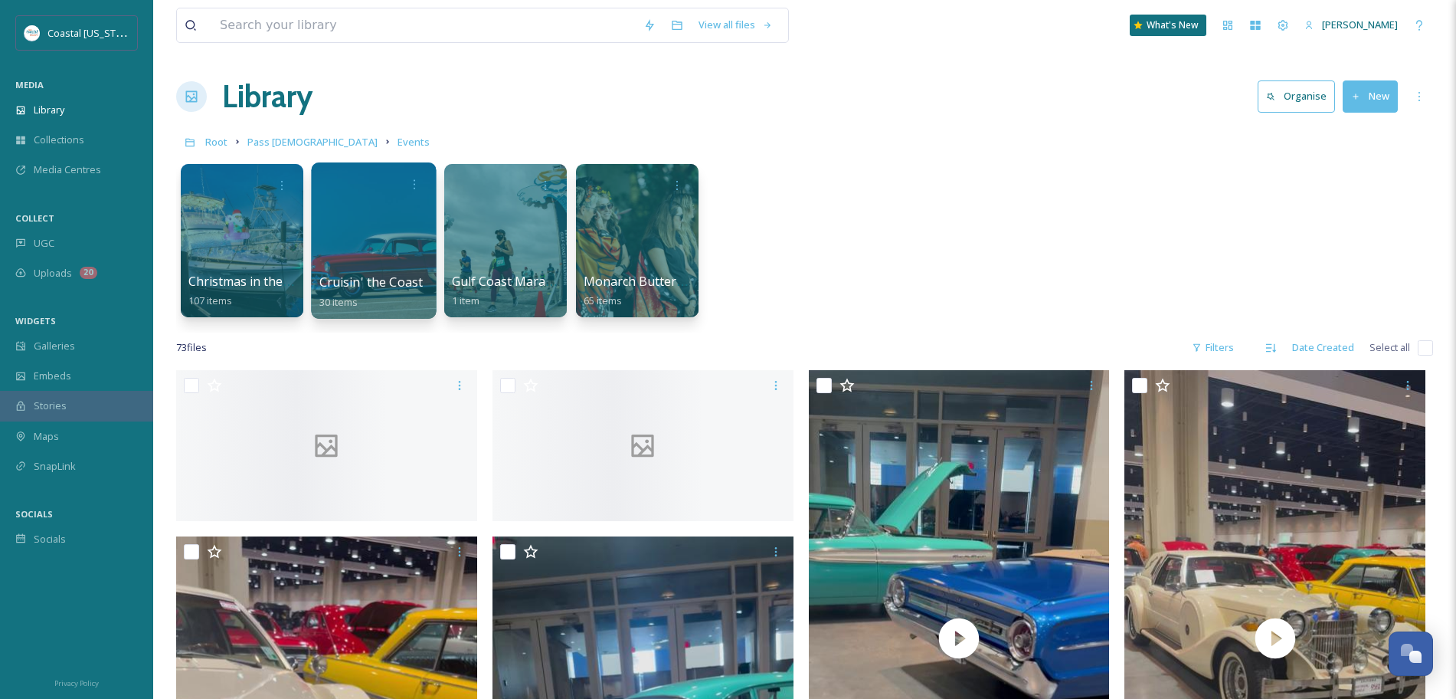
click at [346, 231] on div at bounding box center [373, 240] width 125 height 156
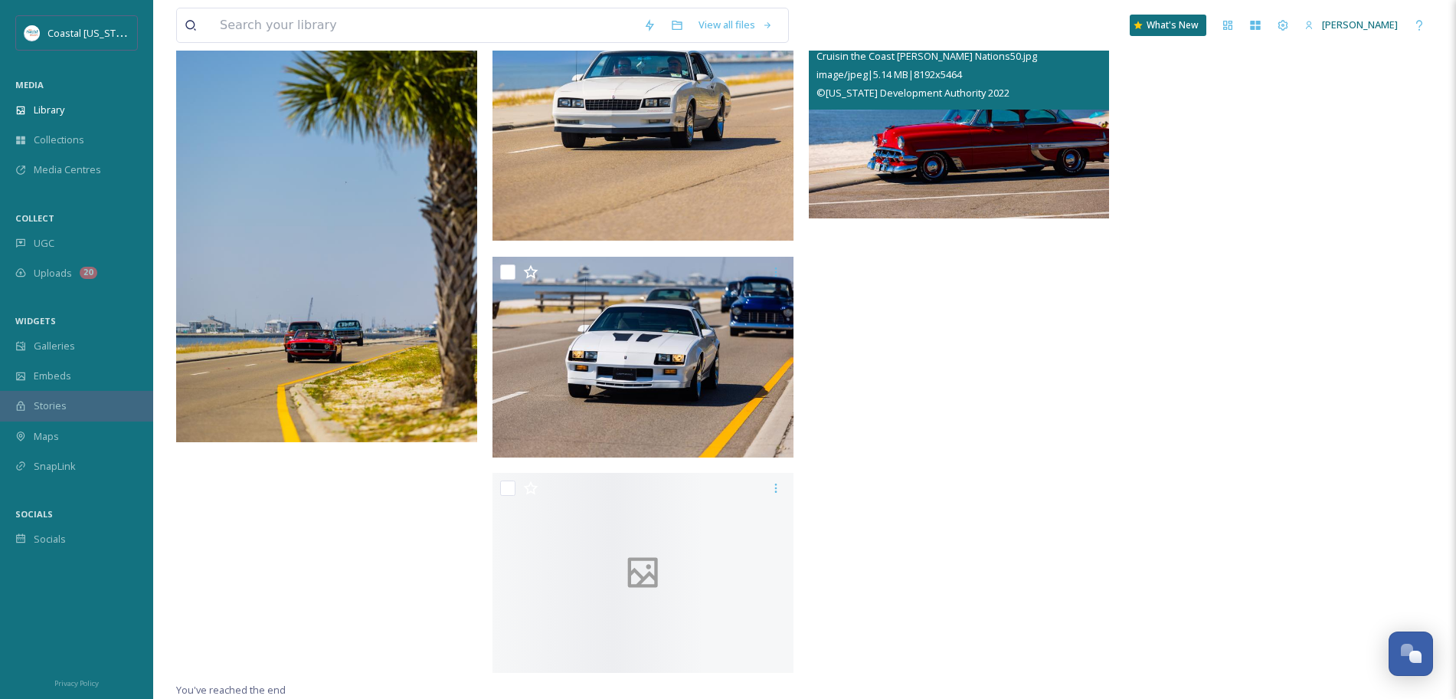
scroll to position [1723, 0]
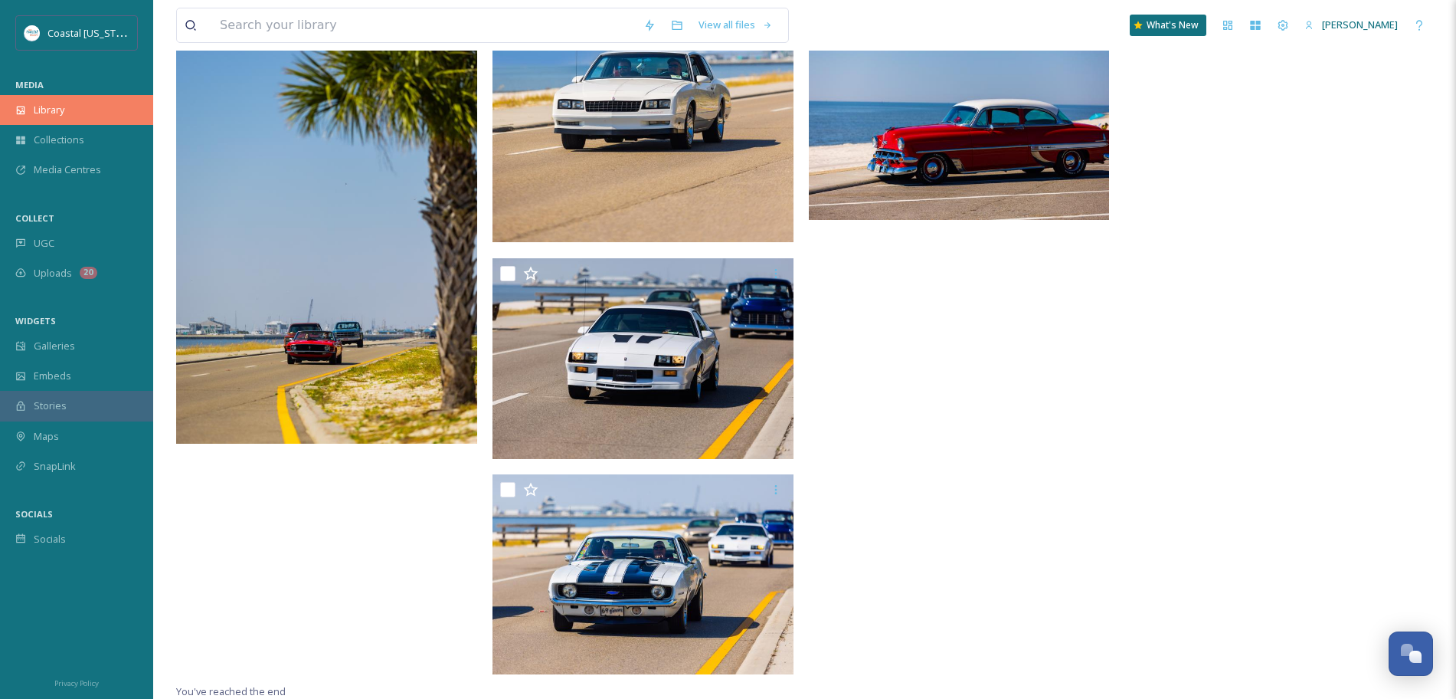
click at [71, 106] on div "Library" at bounding box center [76, 110] width 153 height 30
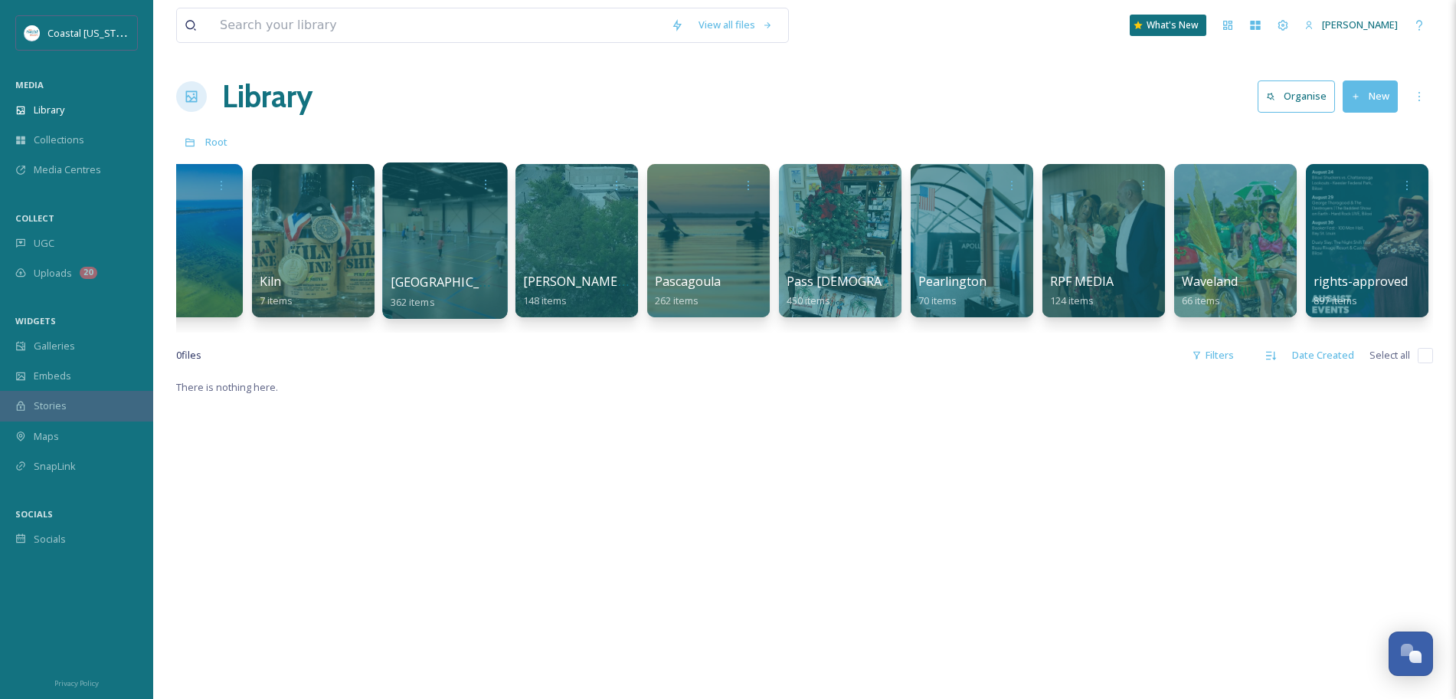
scroll to position [0, 1637]
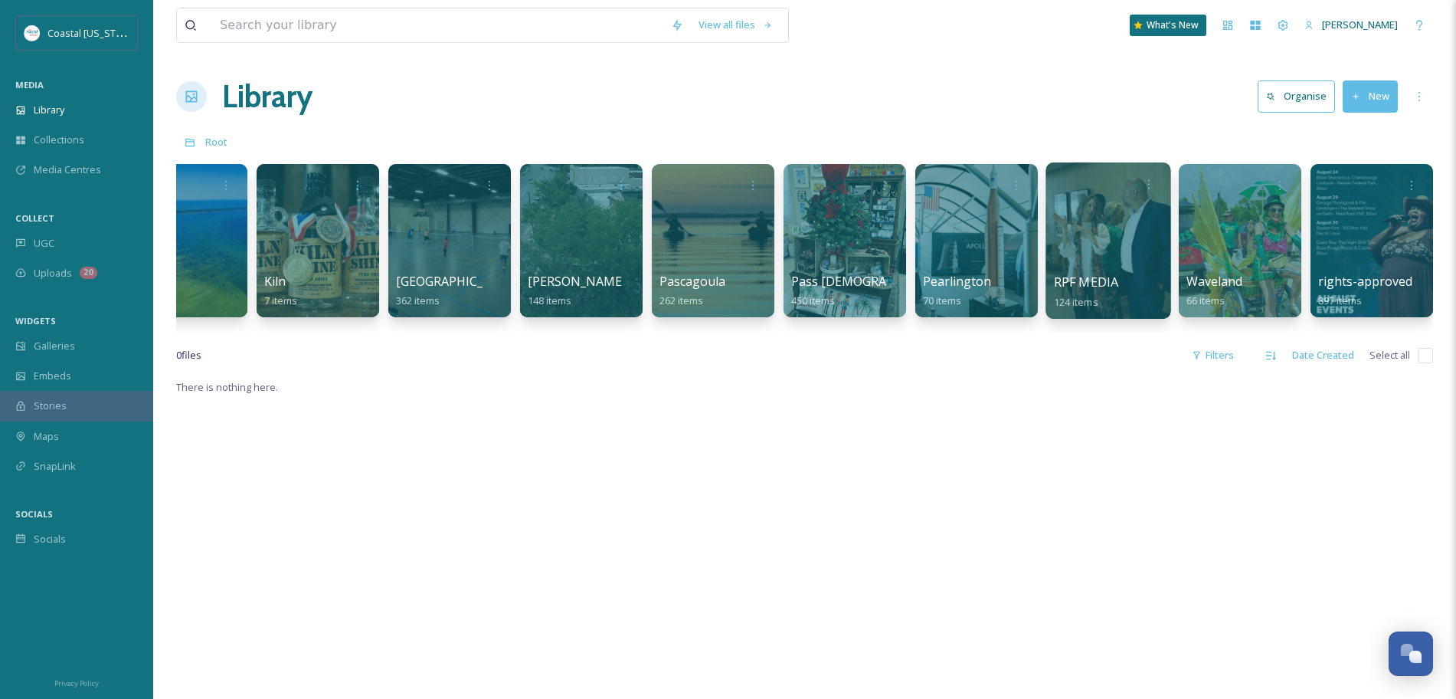
click at [1116, 273] on div "RPF MEDIA 124 items" at bounding box center [1109, 292] width 110 height 38
click at [1095, 221] on div at bounding box center [1108, 240] width 125 height 156
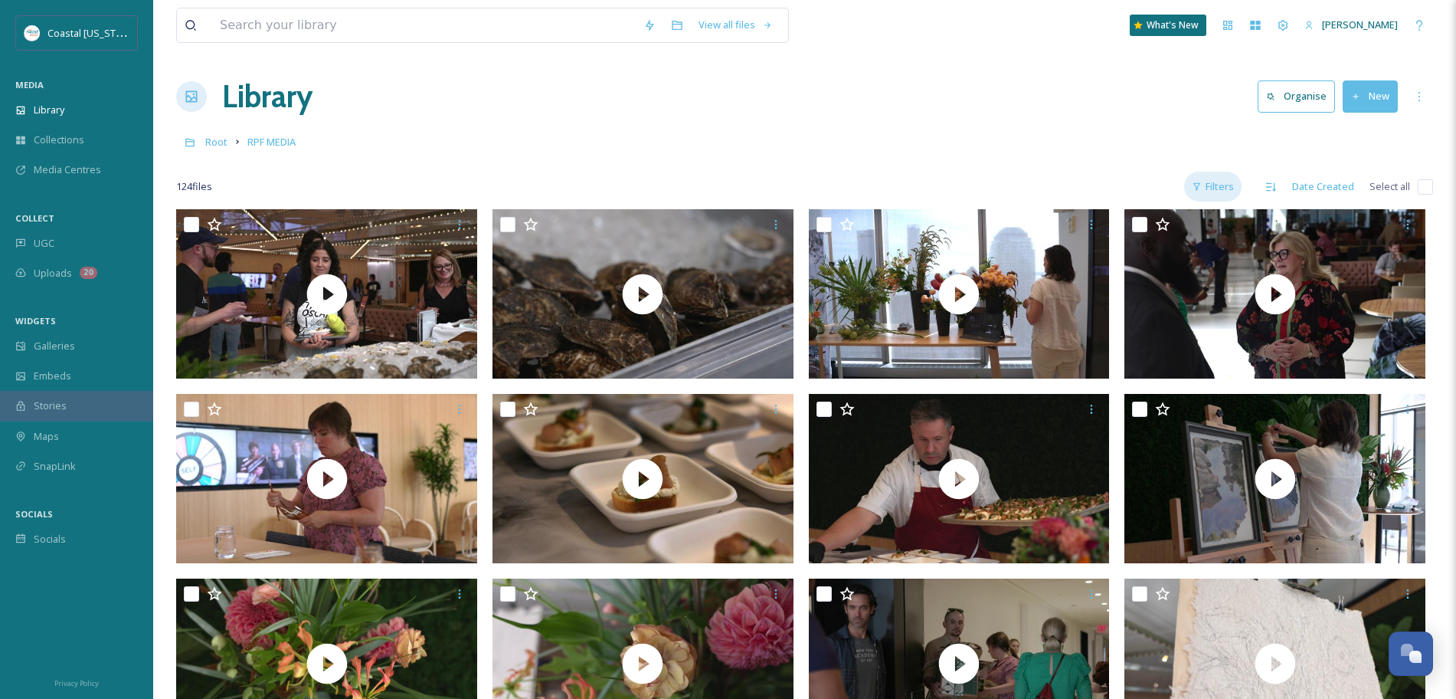
click at [1216, 185] on div "Filters" at bounding box center [1212, 187] width 57 height 30
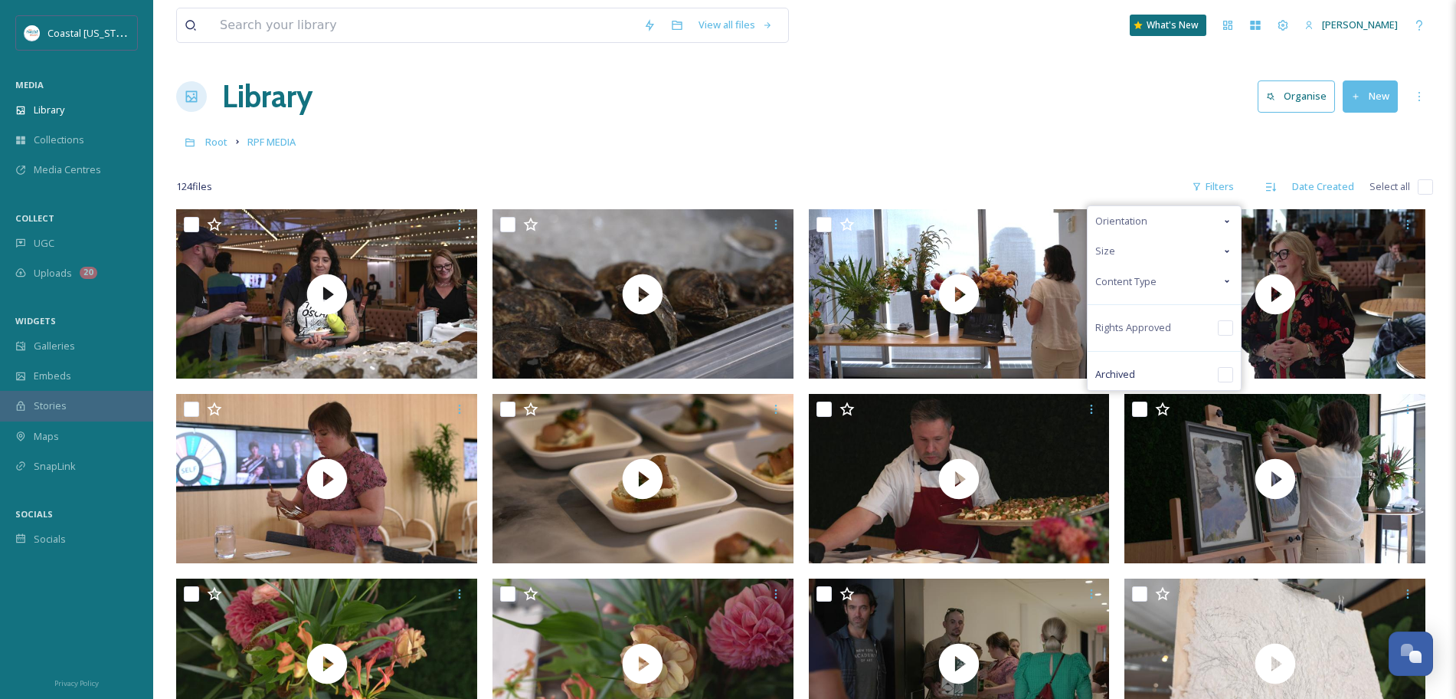
click at [1154, 285] on span "Content Type" at bounding box center [1125, 281] width 61 height 15
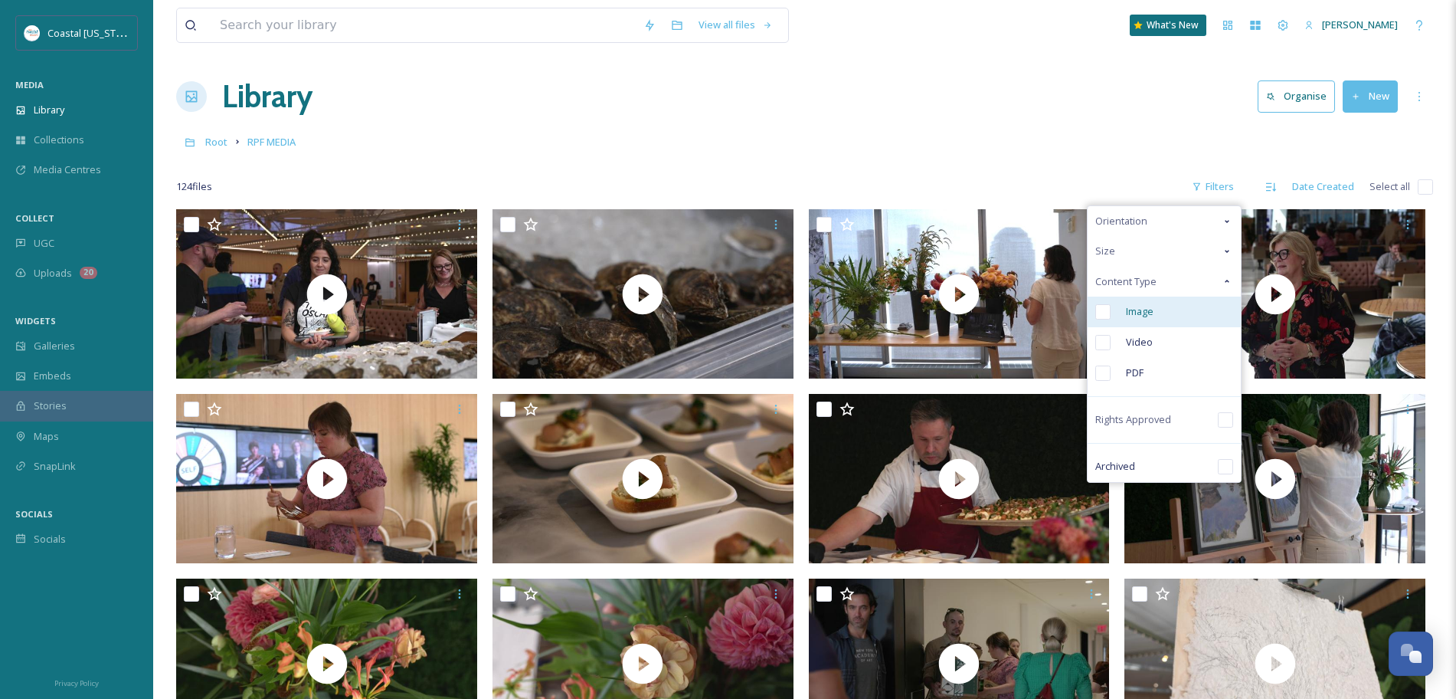
click at [1123, 317] on div "Image" at bounding box center [1164, 311] width 153 height 31
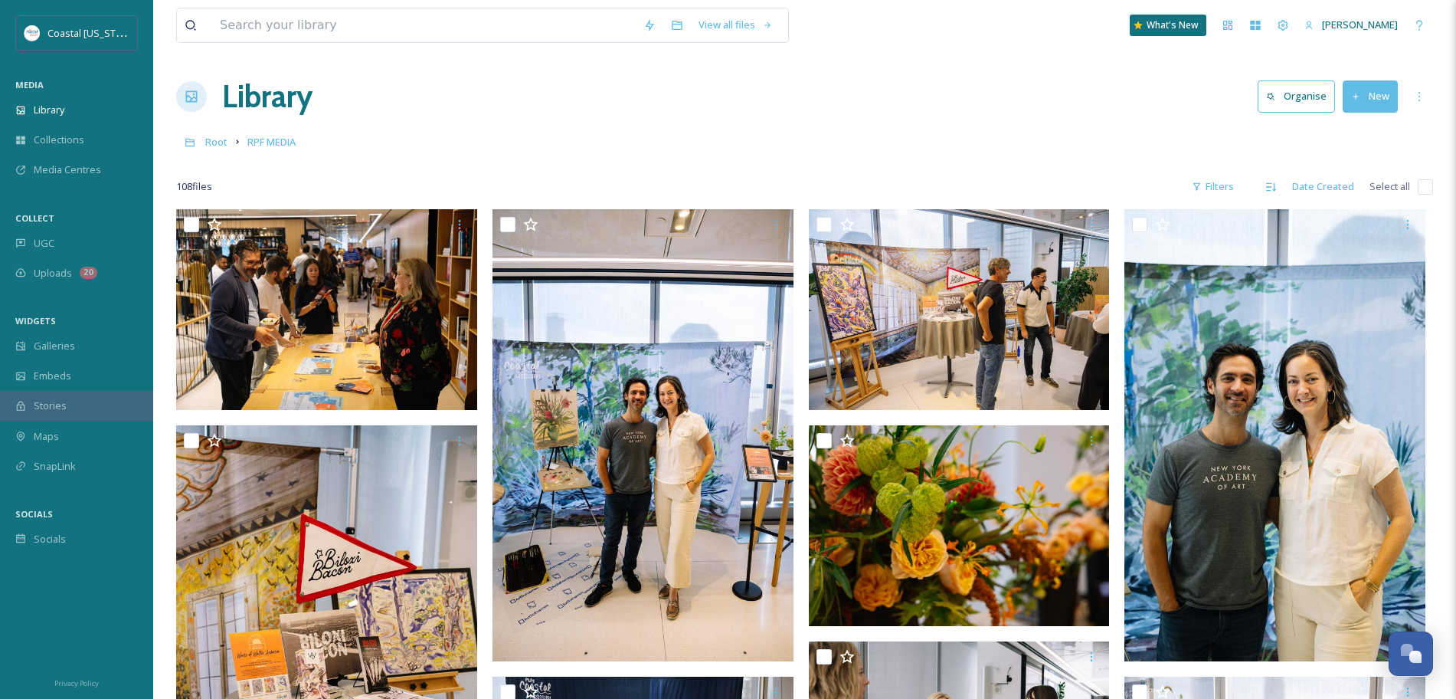
click at [254, 101] on h1 "Library" at bounding box center [267, 97] width 90 height 46
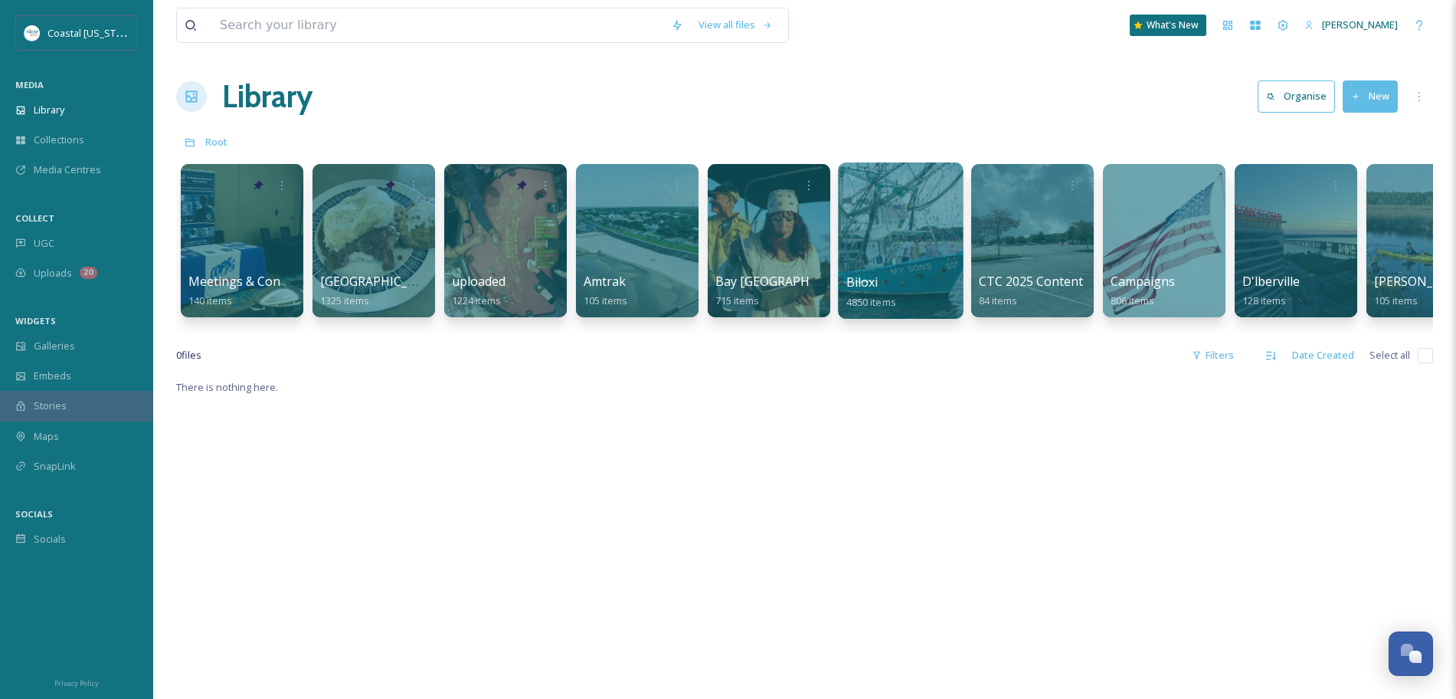
click at [946, 277] on div "Biloxi 4850 items" at bounding box center [901, 292] width 110 height 38
click at [280, 31] on input at bounding box center [437, 25] width 451 height 34
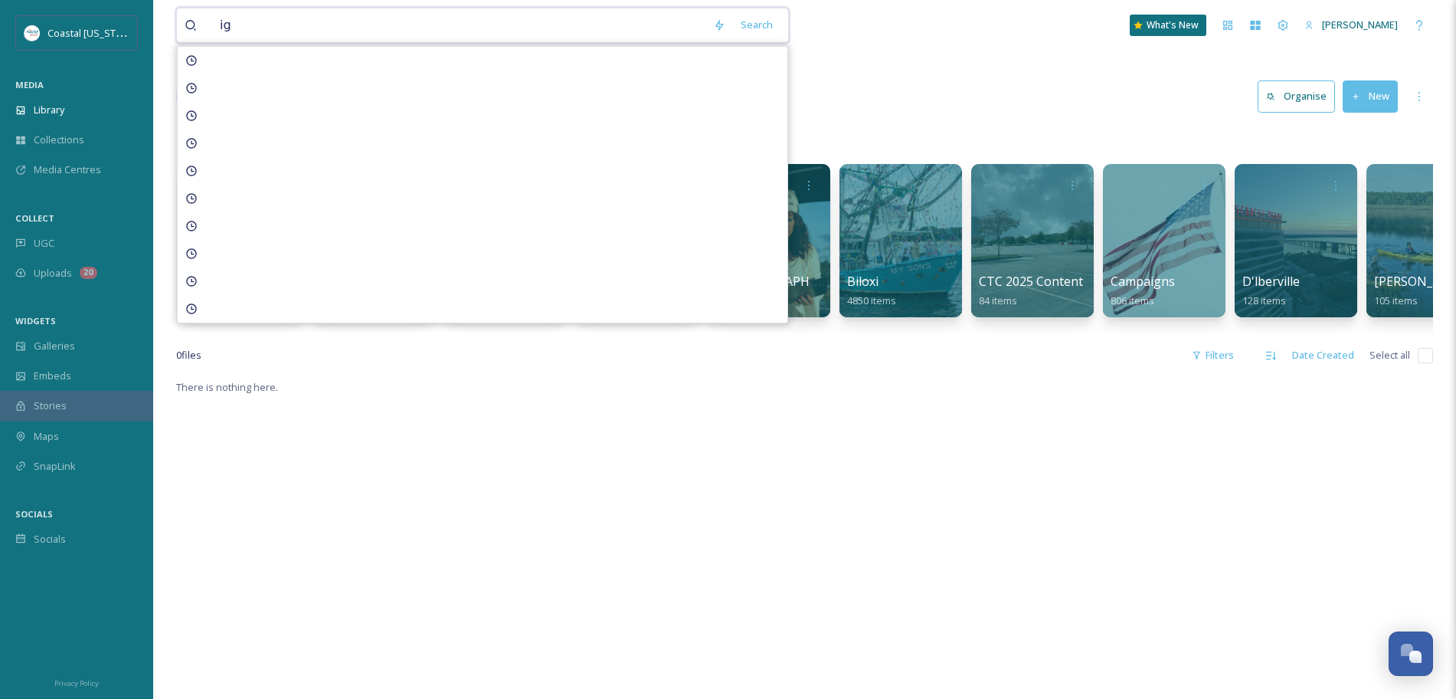
type input "i"
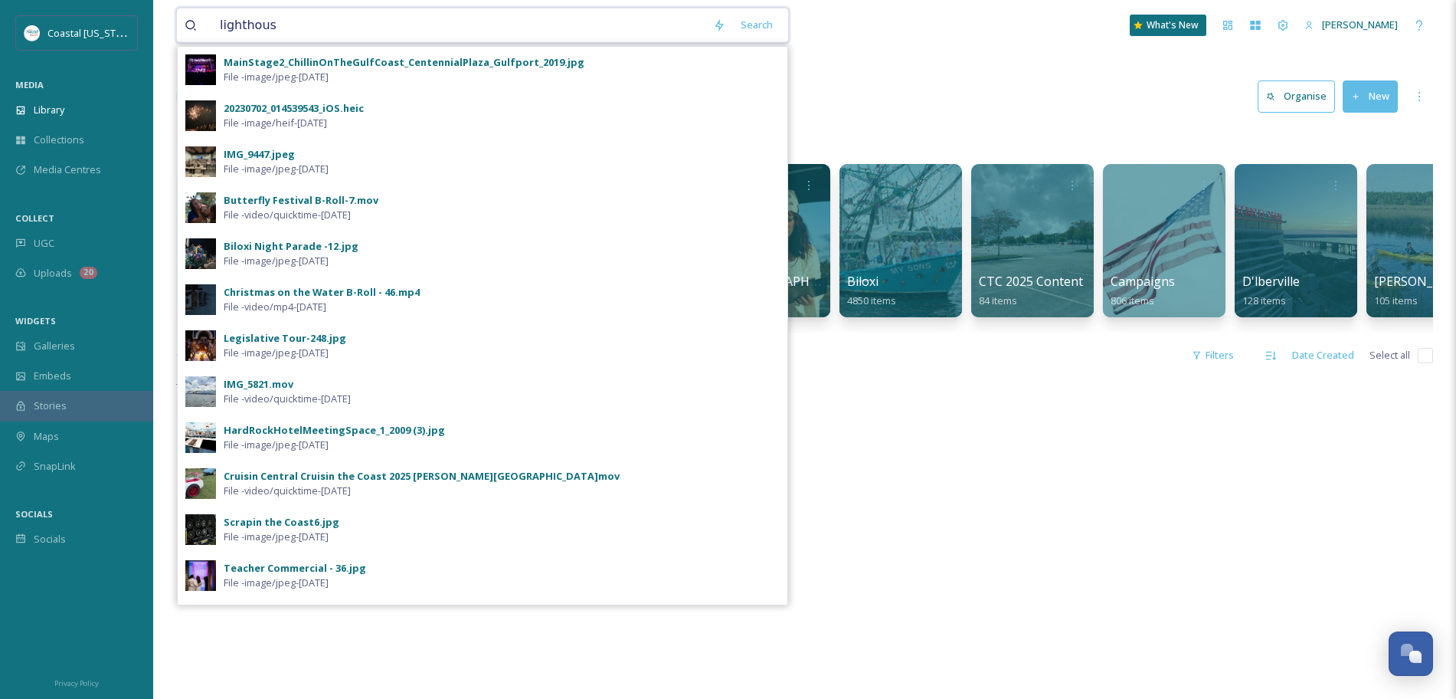
type input "lighthouse"
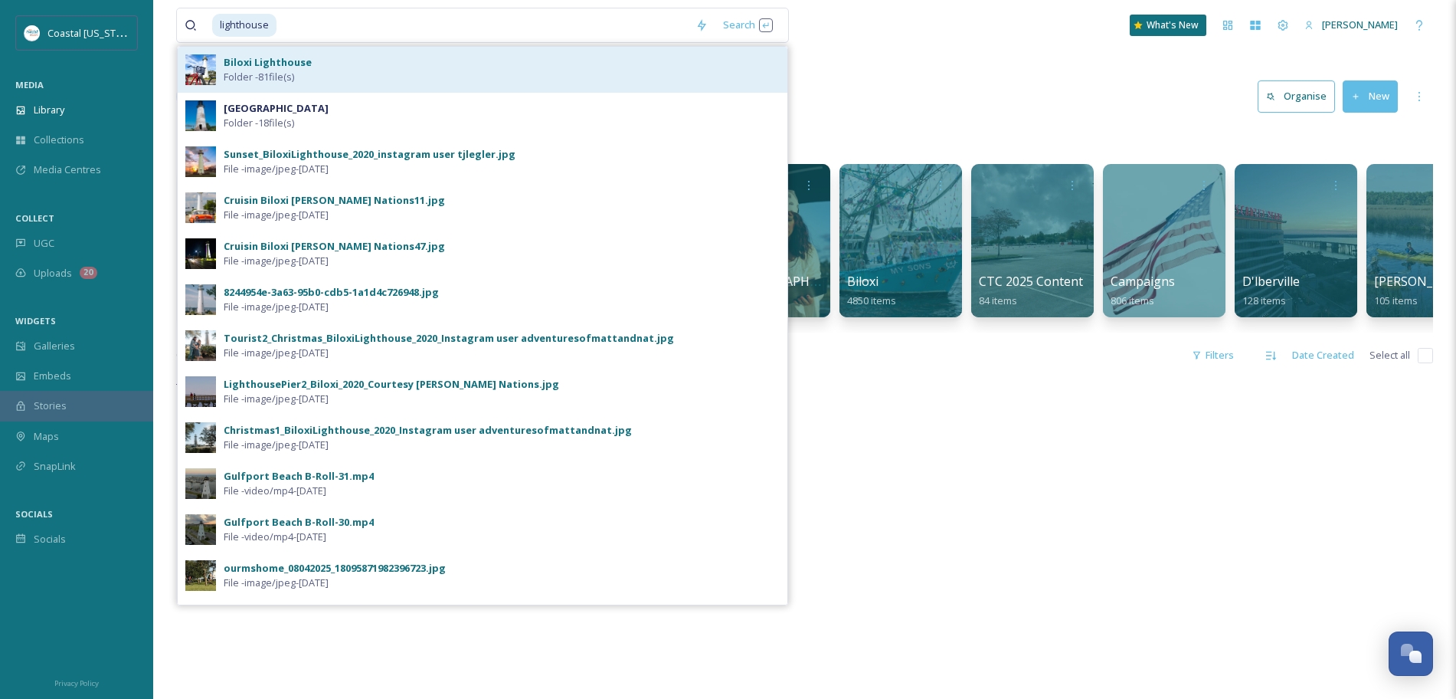
click at [267, 74] on span "Folder - 81 file(s)" at bounding box center [259, 77] width 70 height 15
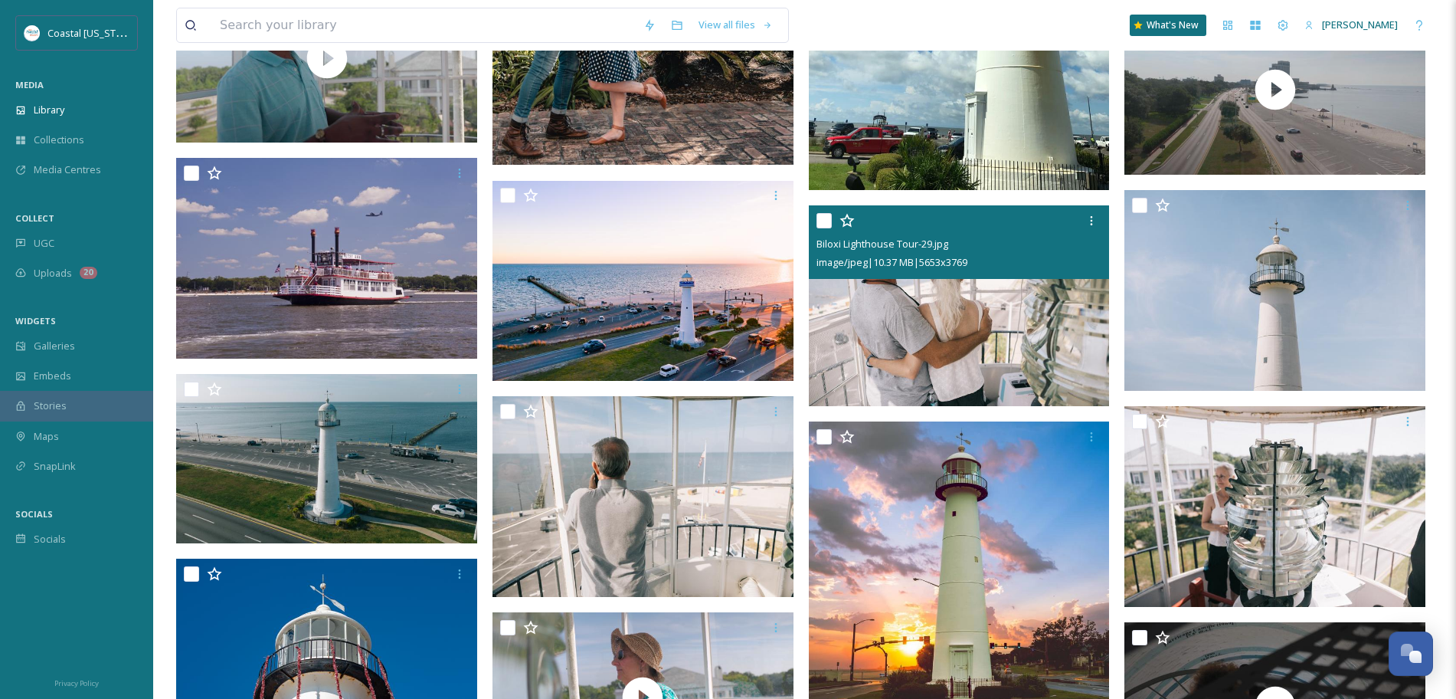
scroll to position [421, 0]
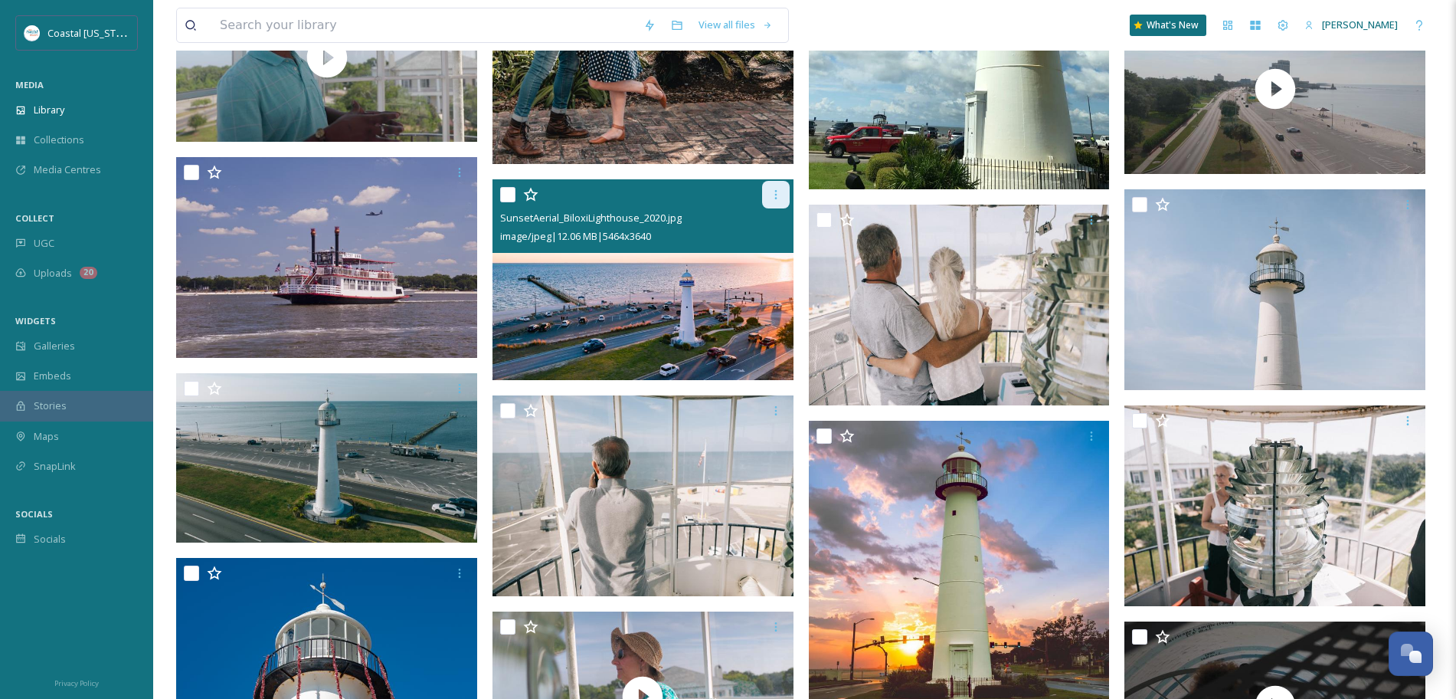
click at [766, 185] on div at bounding box center [776, 195] width 28 height 28
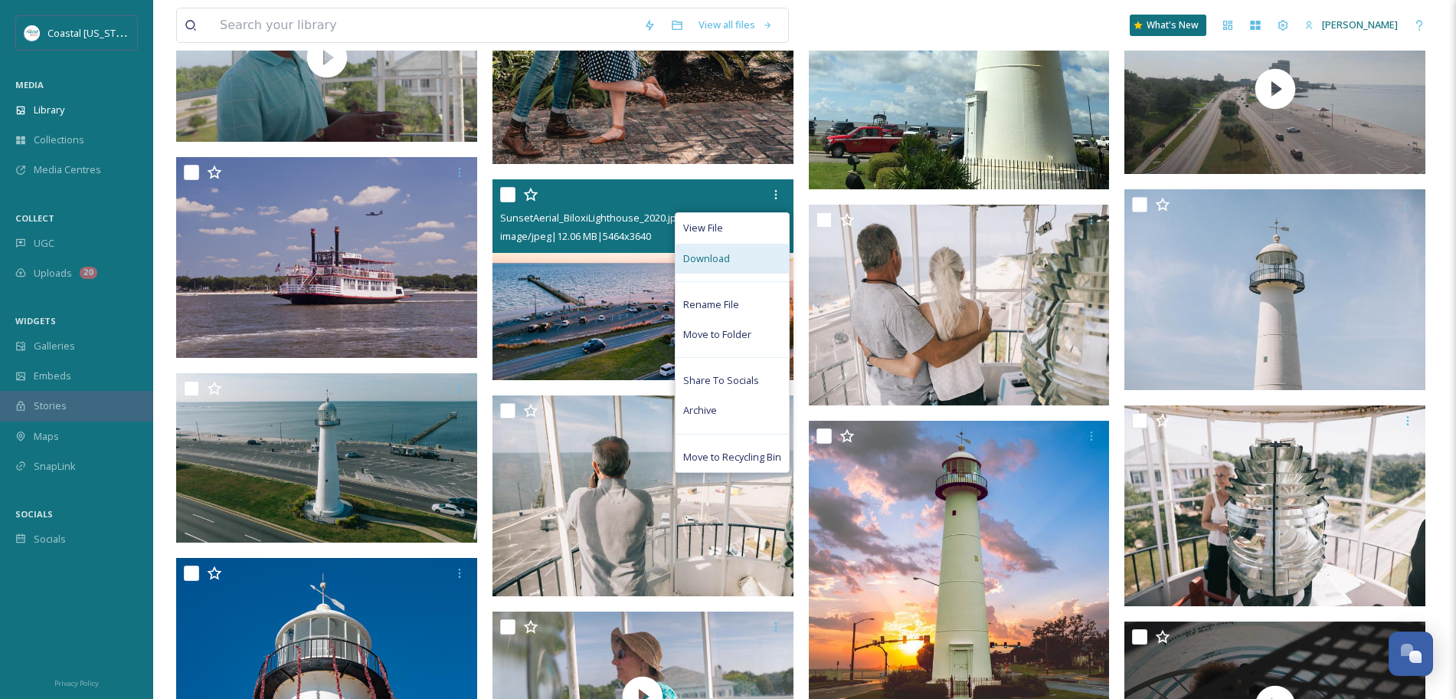
click at [736, 264] on div "Download" at bounding box center [732, 259] width 113 height 30
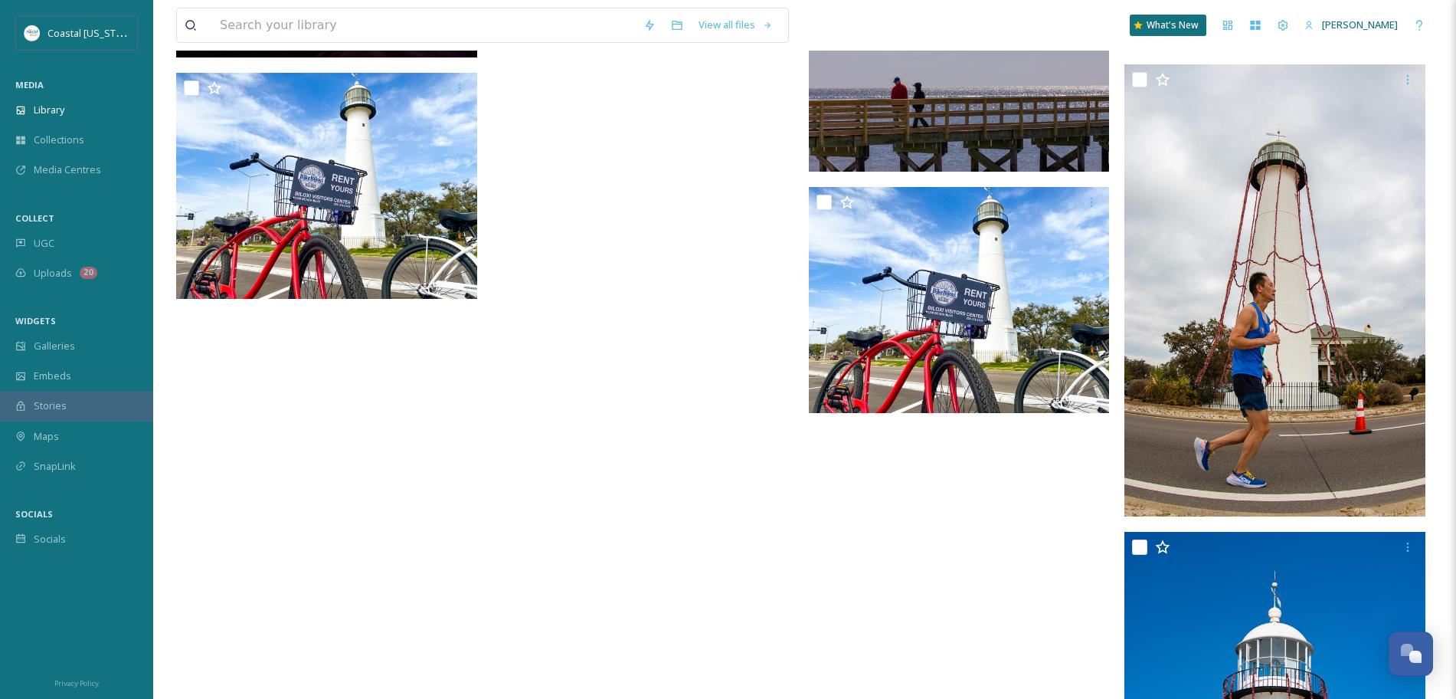
scroll to position [5445, 0]
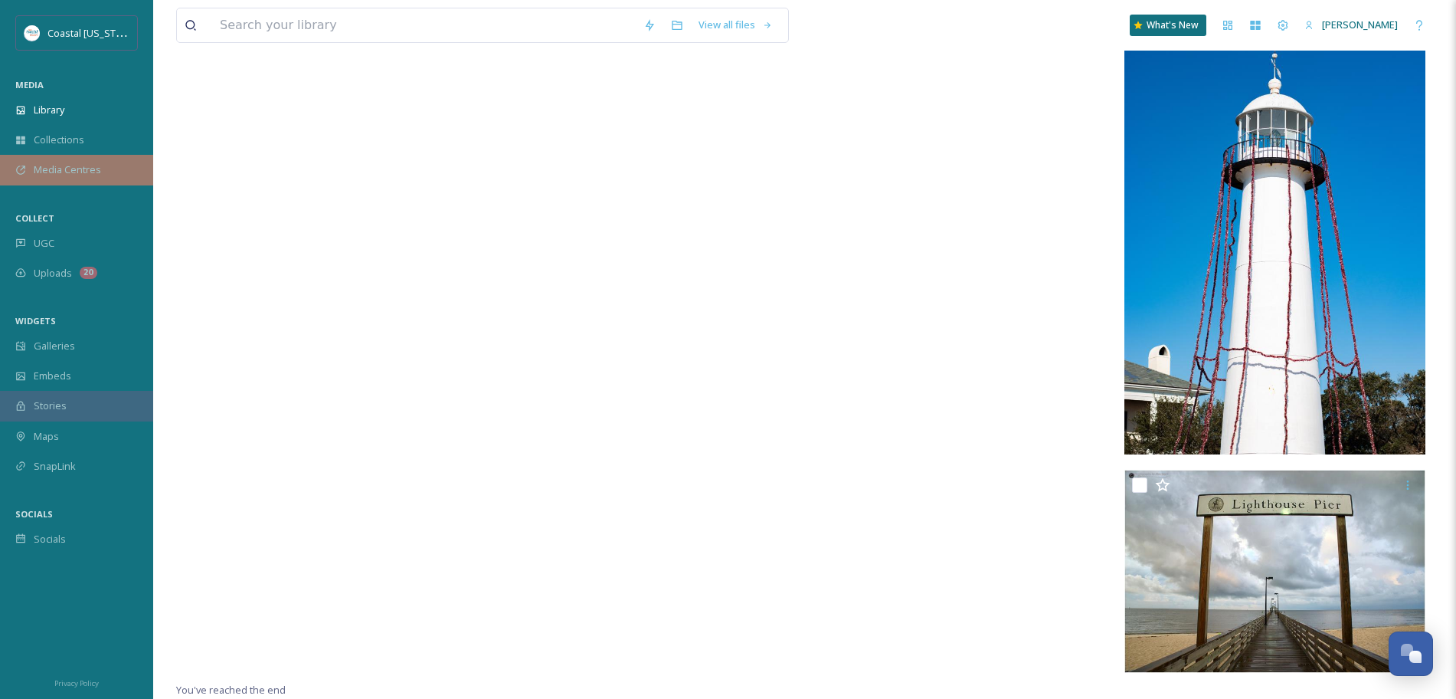
click at [97, 177] on span "Media Centres" at bounding box center [67, 169] width 67 height 15
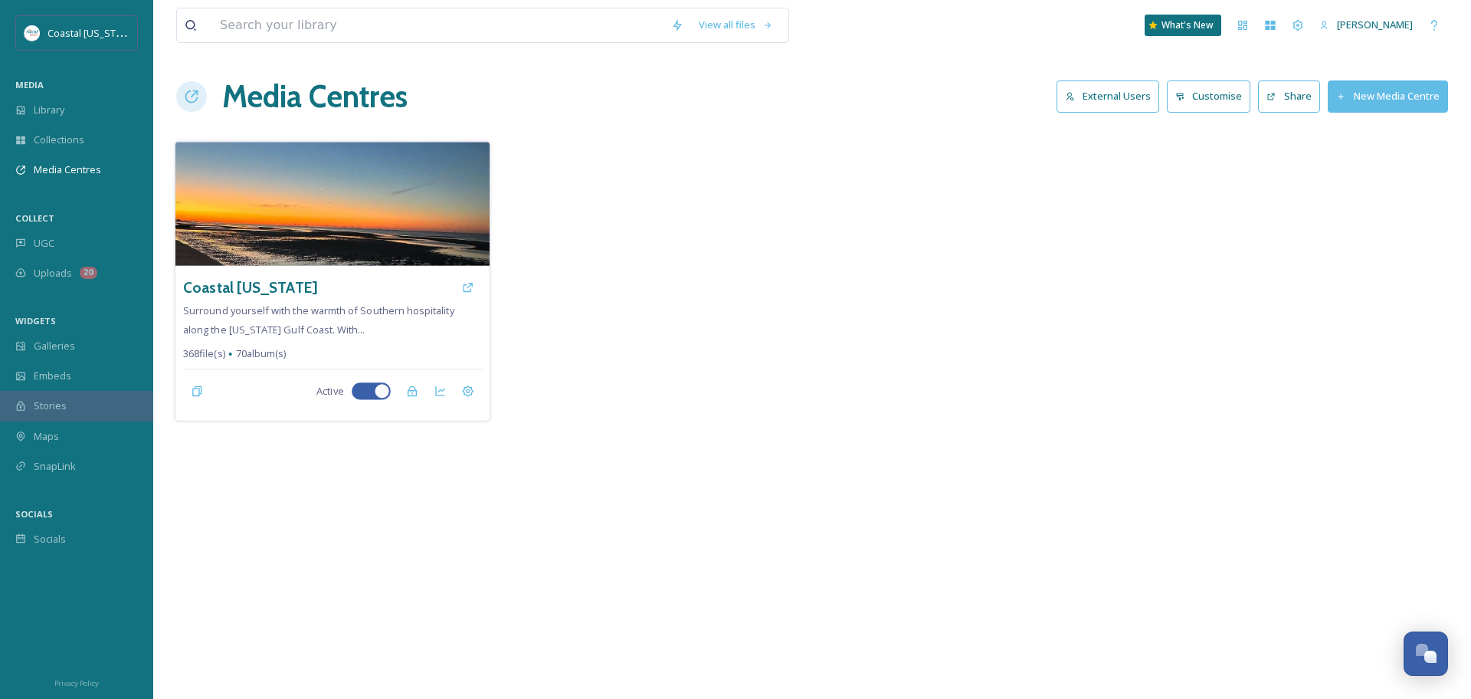
click at [300, 268] on div "Coastal [US_STATE] Surround yourself with the warmth of Southern hospitality al…" at bounding box center [332, 343] width 314 height 155
click at [286, 286] on h3 "Coastal [US_STATE]" at bounding box center [250, 288] width 134 height 22
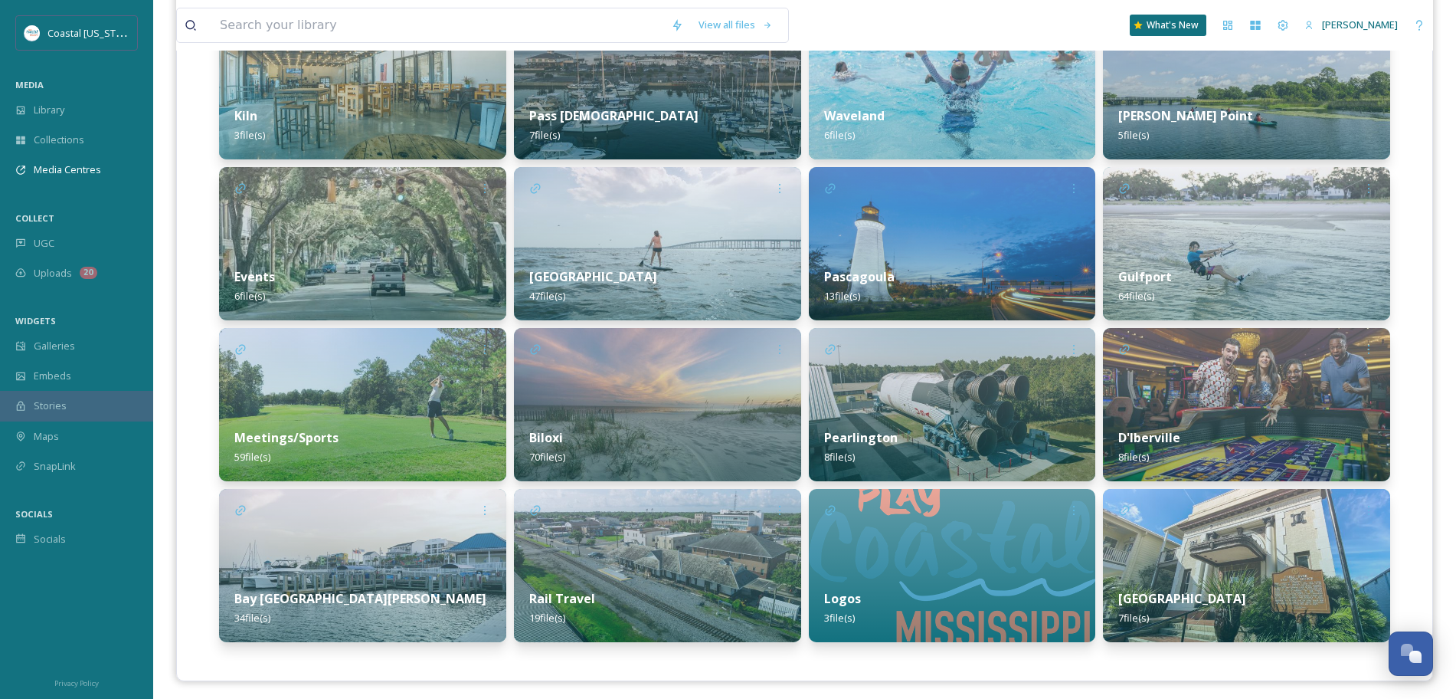
scroll to position [448, 0]
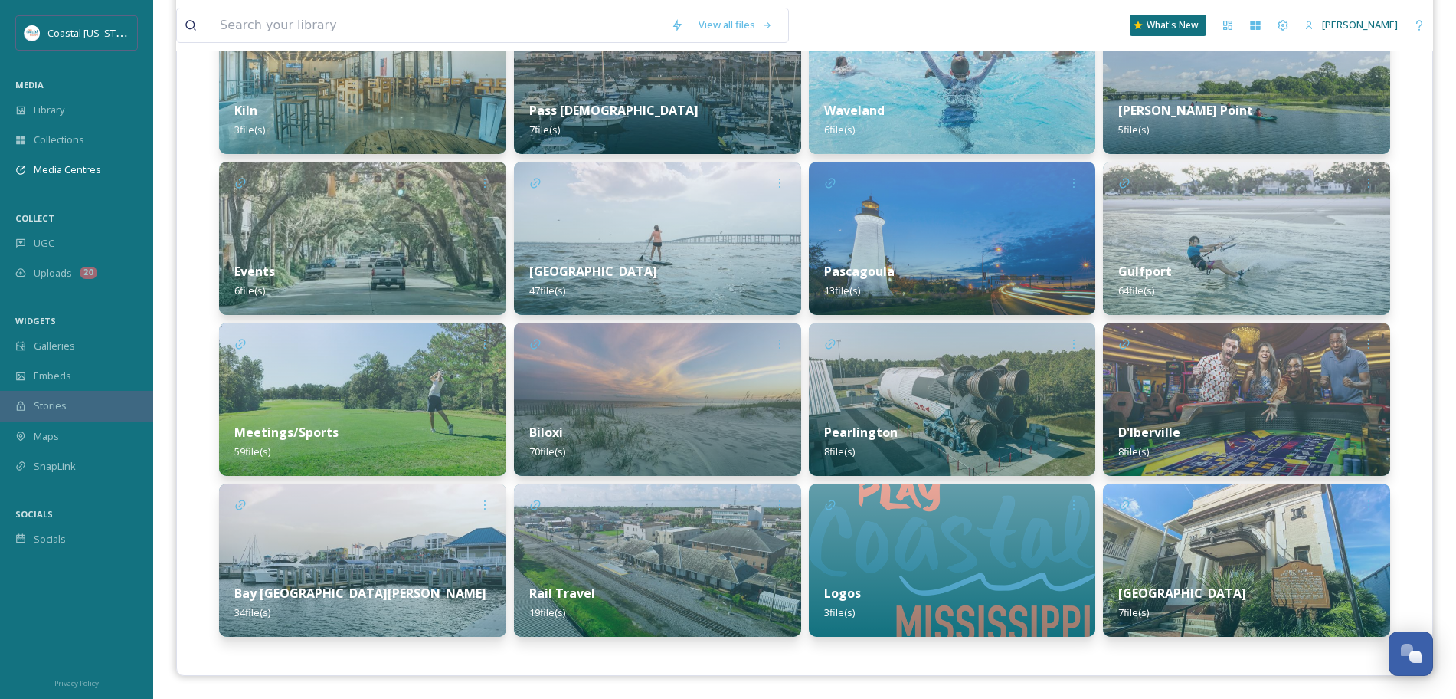
click at [987, 573] on div "Logos 3 file(s)" at bounding box center [952, 602] width 287 height 68
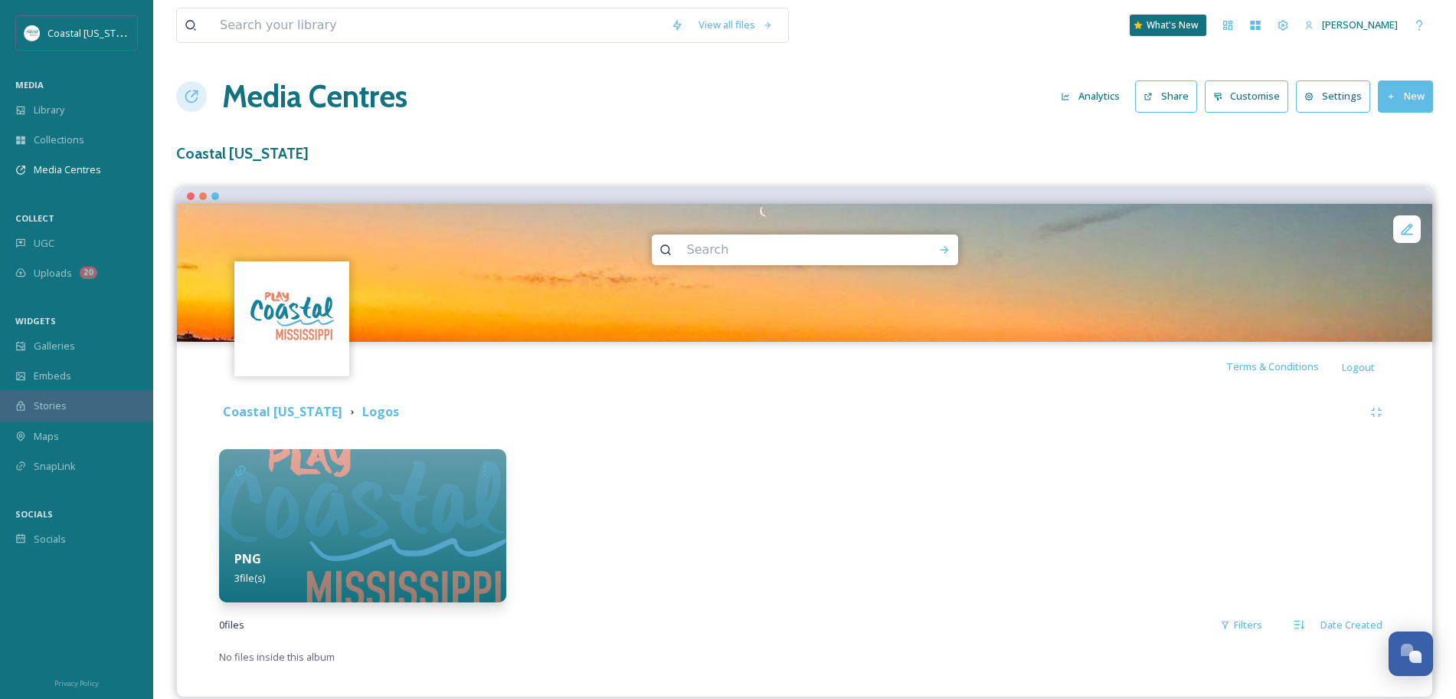
click at [394, 561] on div "PNG 3 file(s)" at bounding box center [362, 568] width 287 height 68
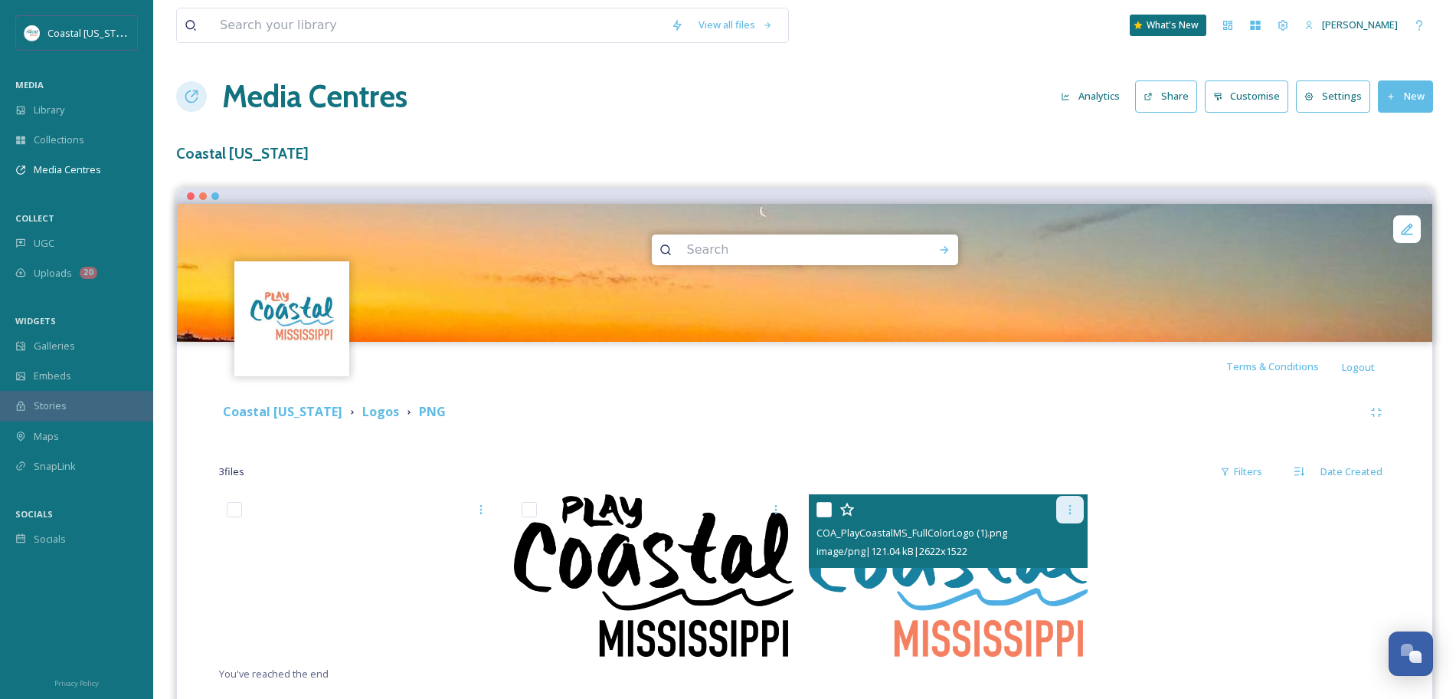
click at [1068, 504] on icon at bounding box center [1070, 509] width 12 height 12
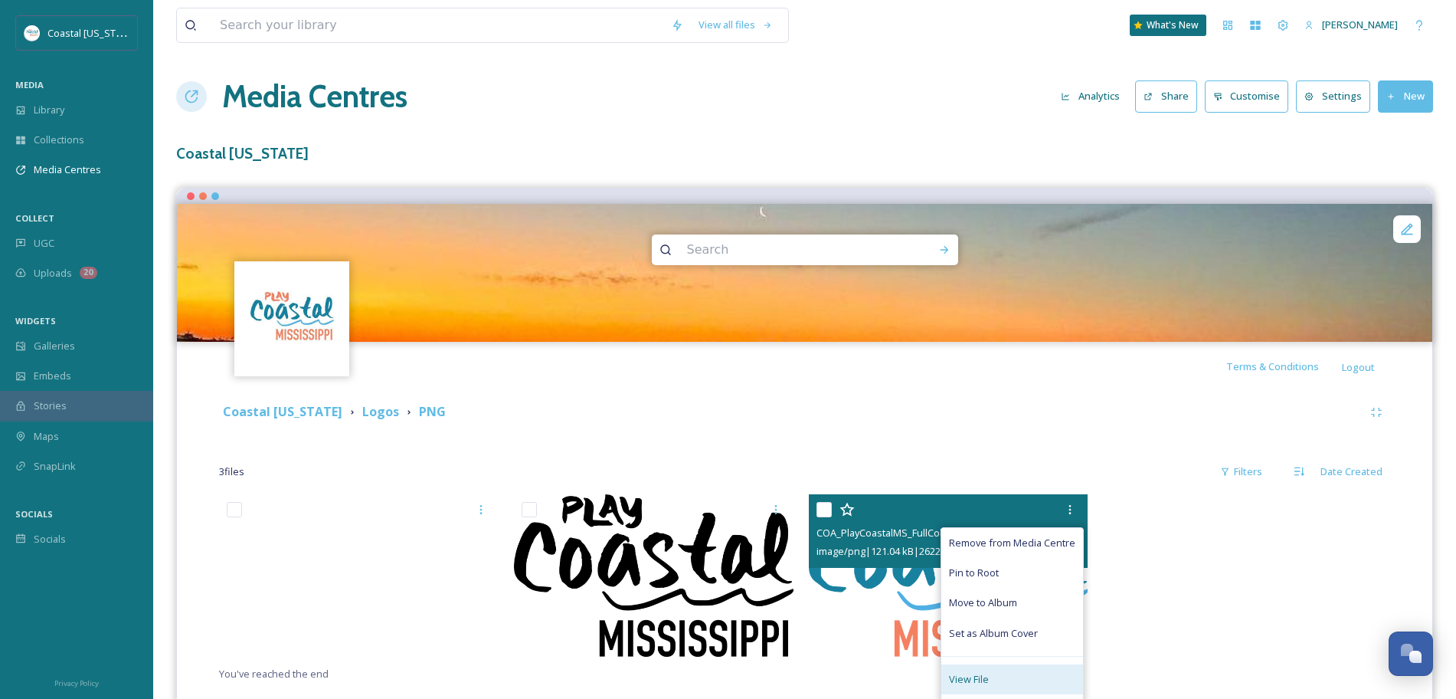
scroll to position [38, 0]
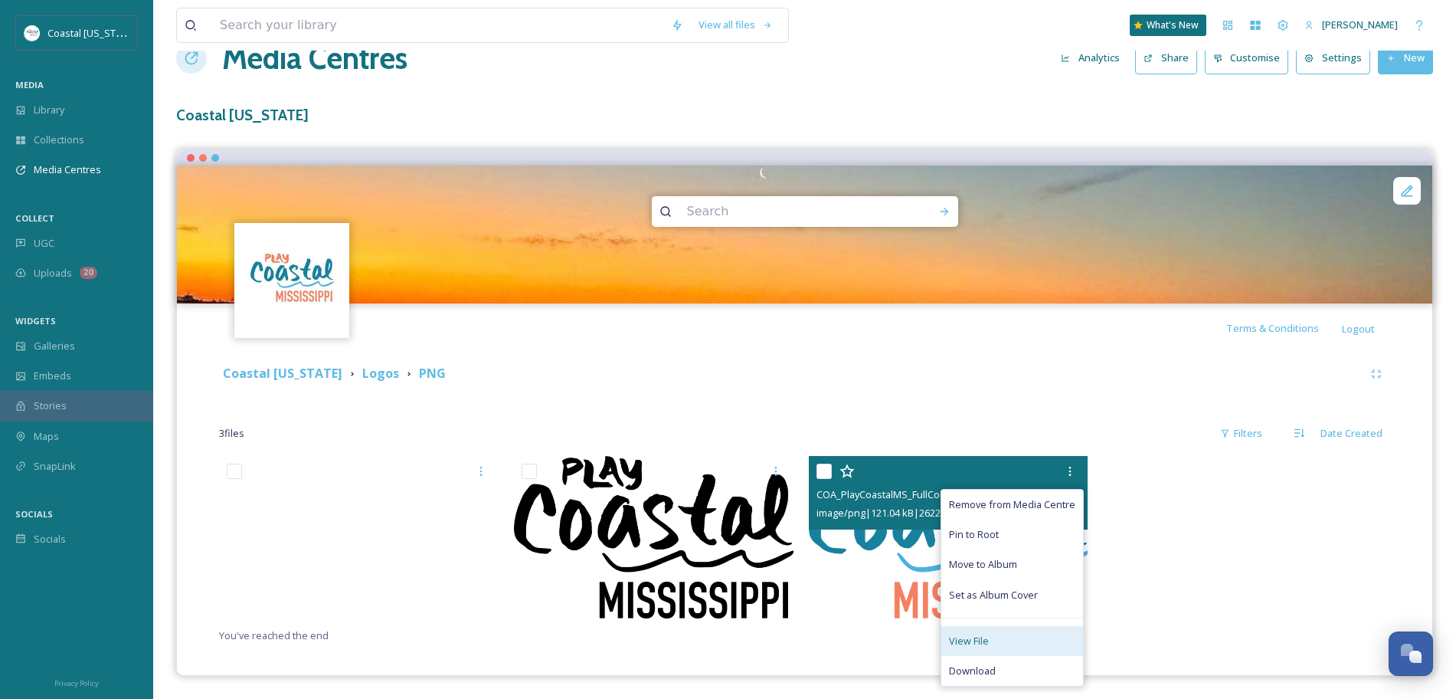
click at [973, 667] on span "Download" at bounding box center [972, 670] width 47 height 15
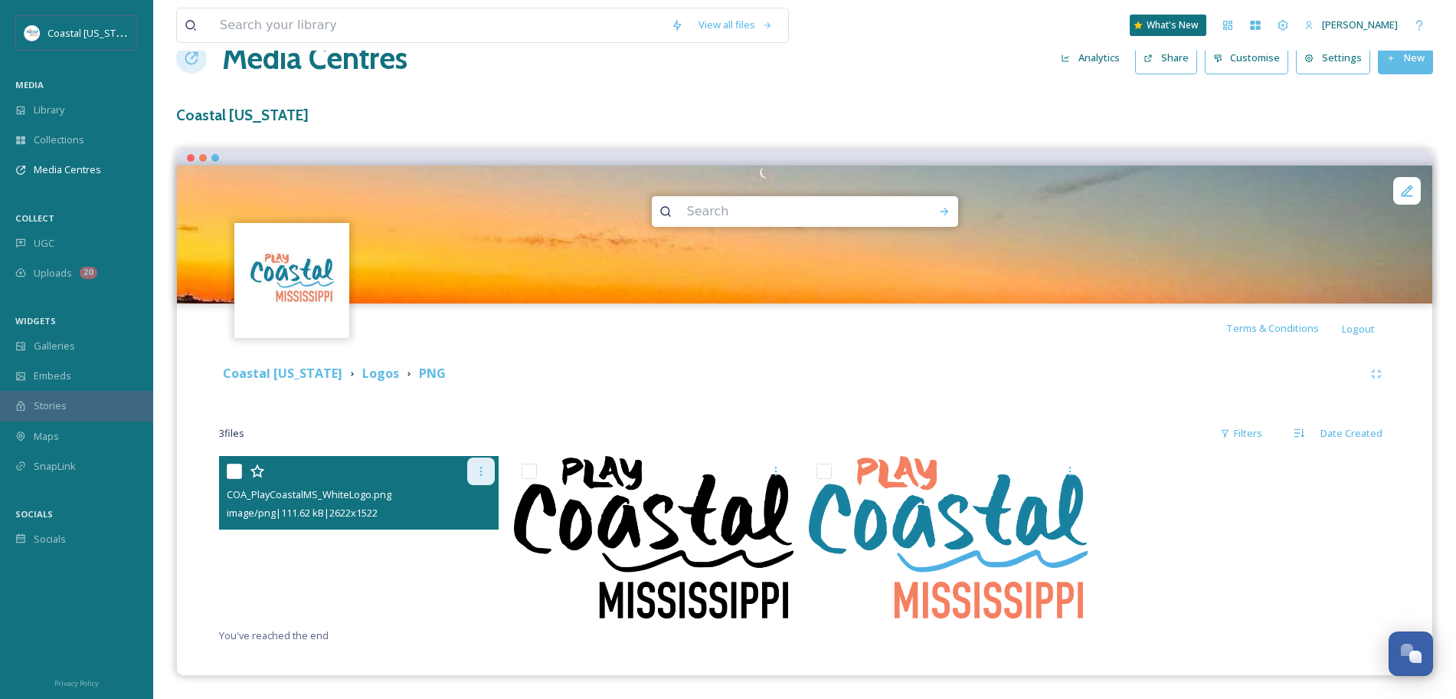
click at [477, 471] on icon at bounding box center [481, 471] width 12 height 12
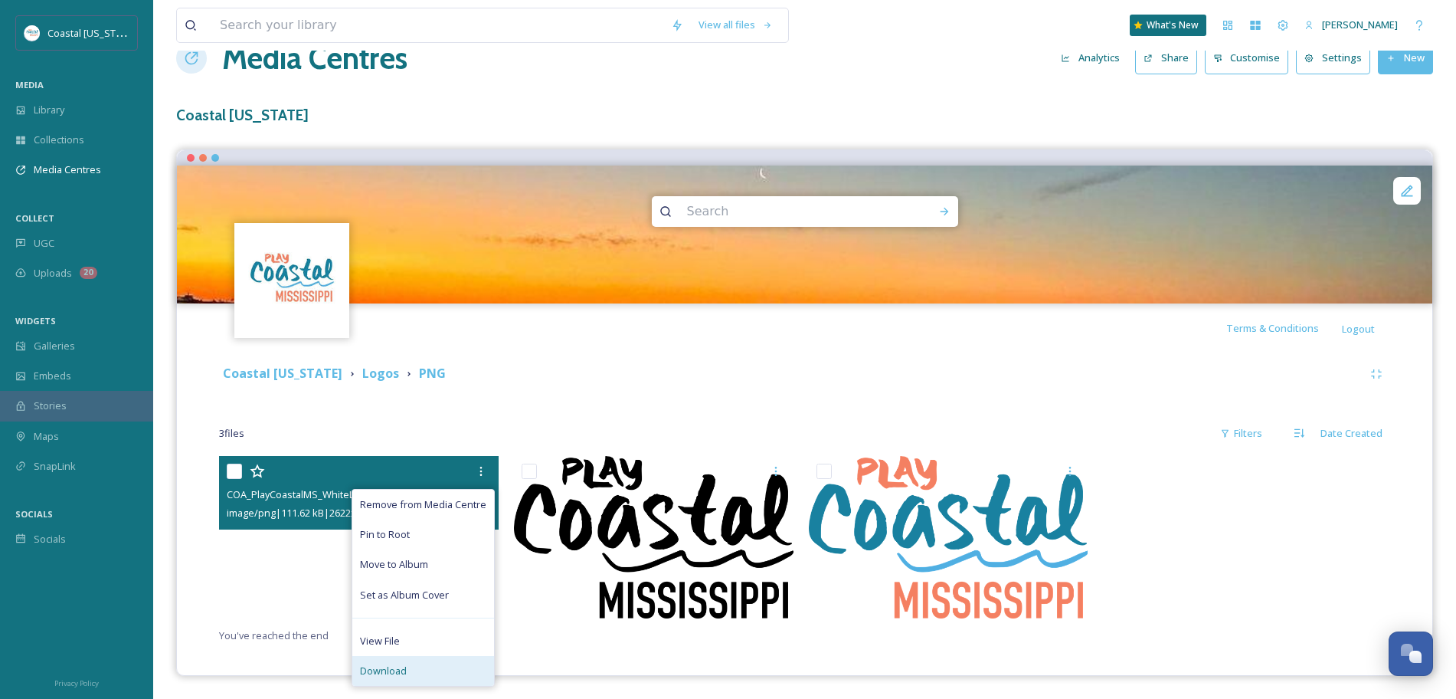
click at [400, 660] on div "Download" at bounding box center [423, 671] width 142 height 30
